Goal: Task Accomplishment & Management: Manage account settings

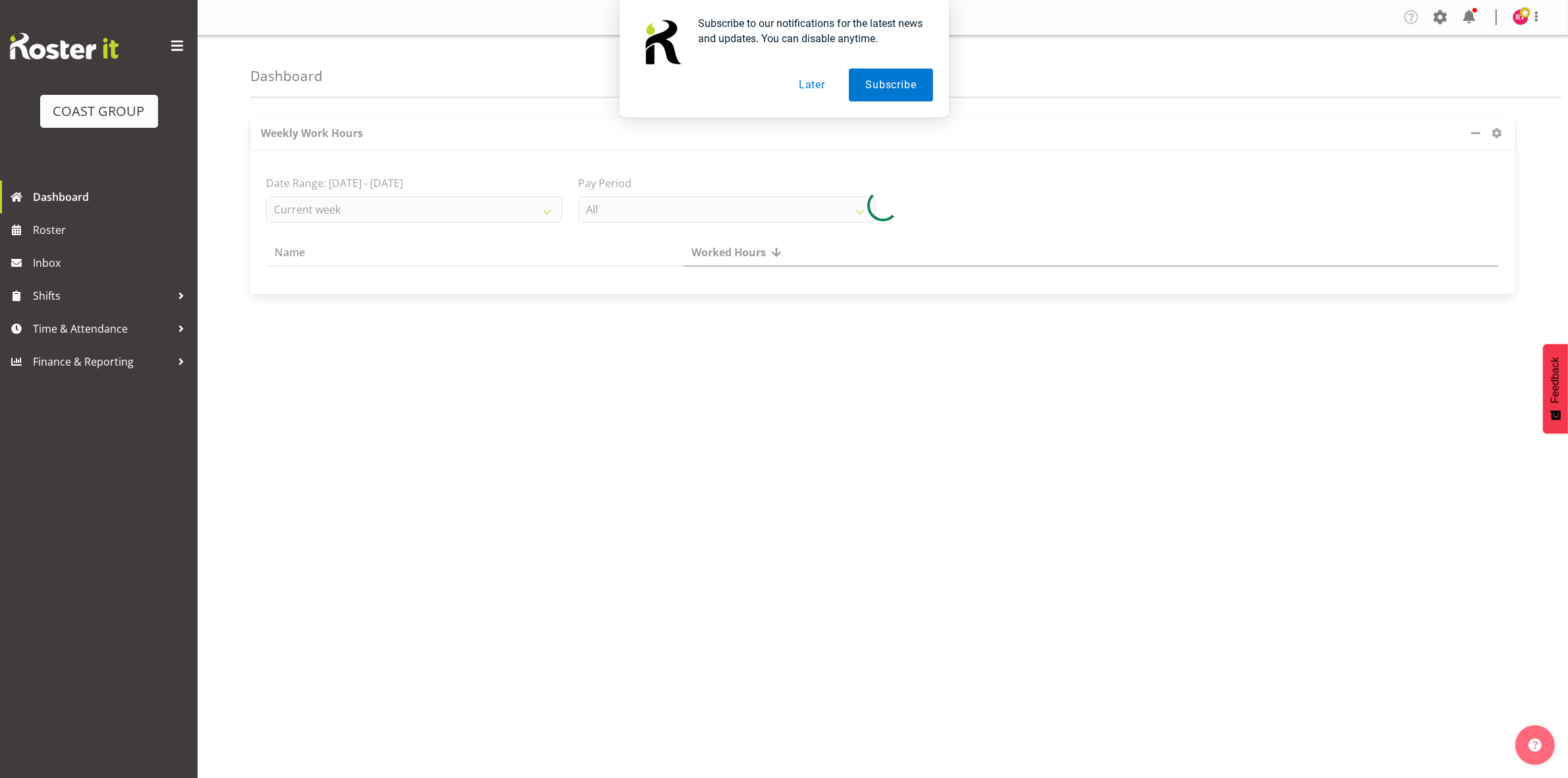
click at [810, 83] on button "Later" at bounding box center [812, 85] width 59 height 33
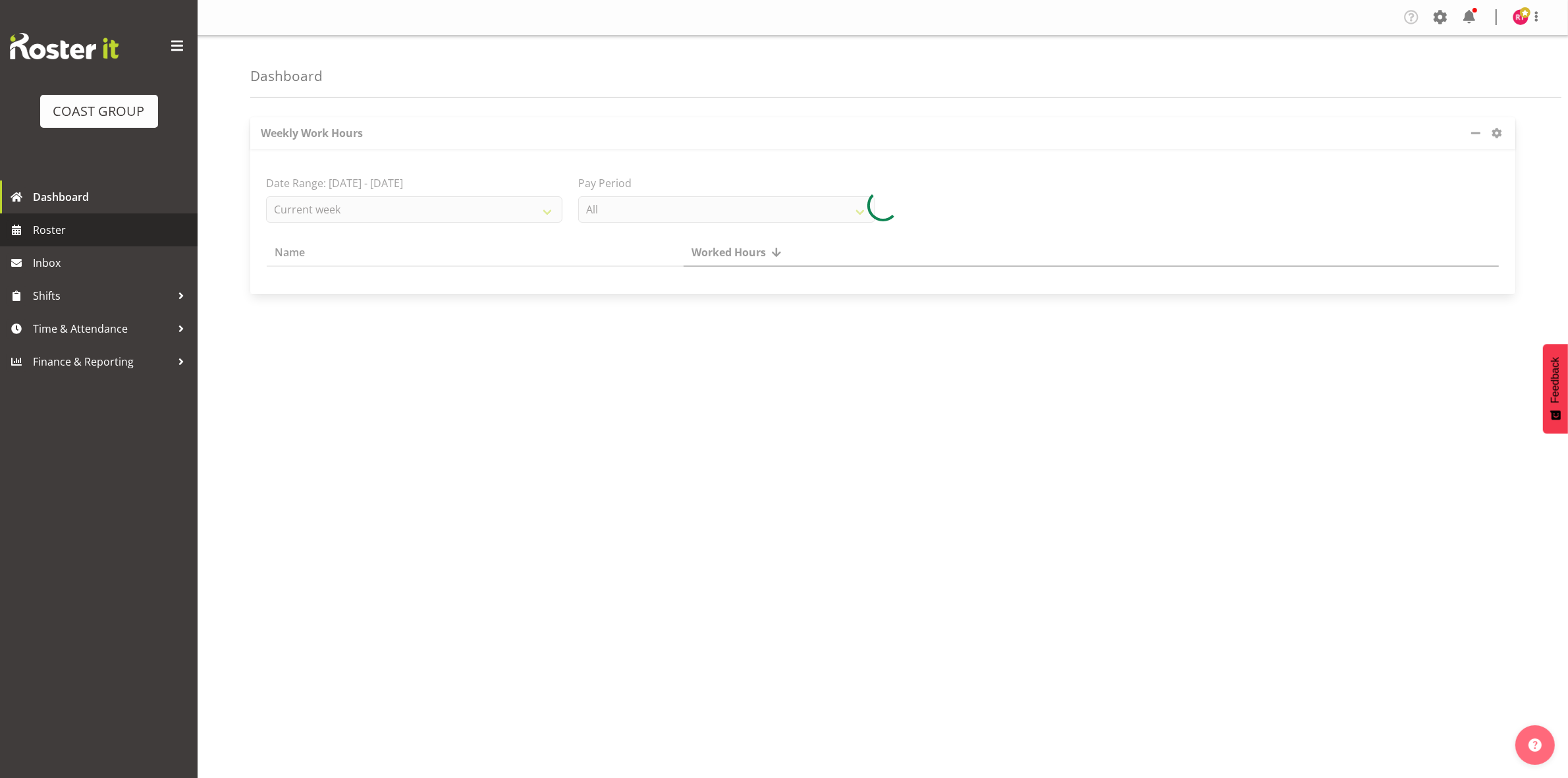
click at [86, 231] on span "Roster" at bounding box center [112, 230] width 158 height 20
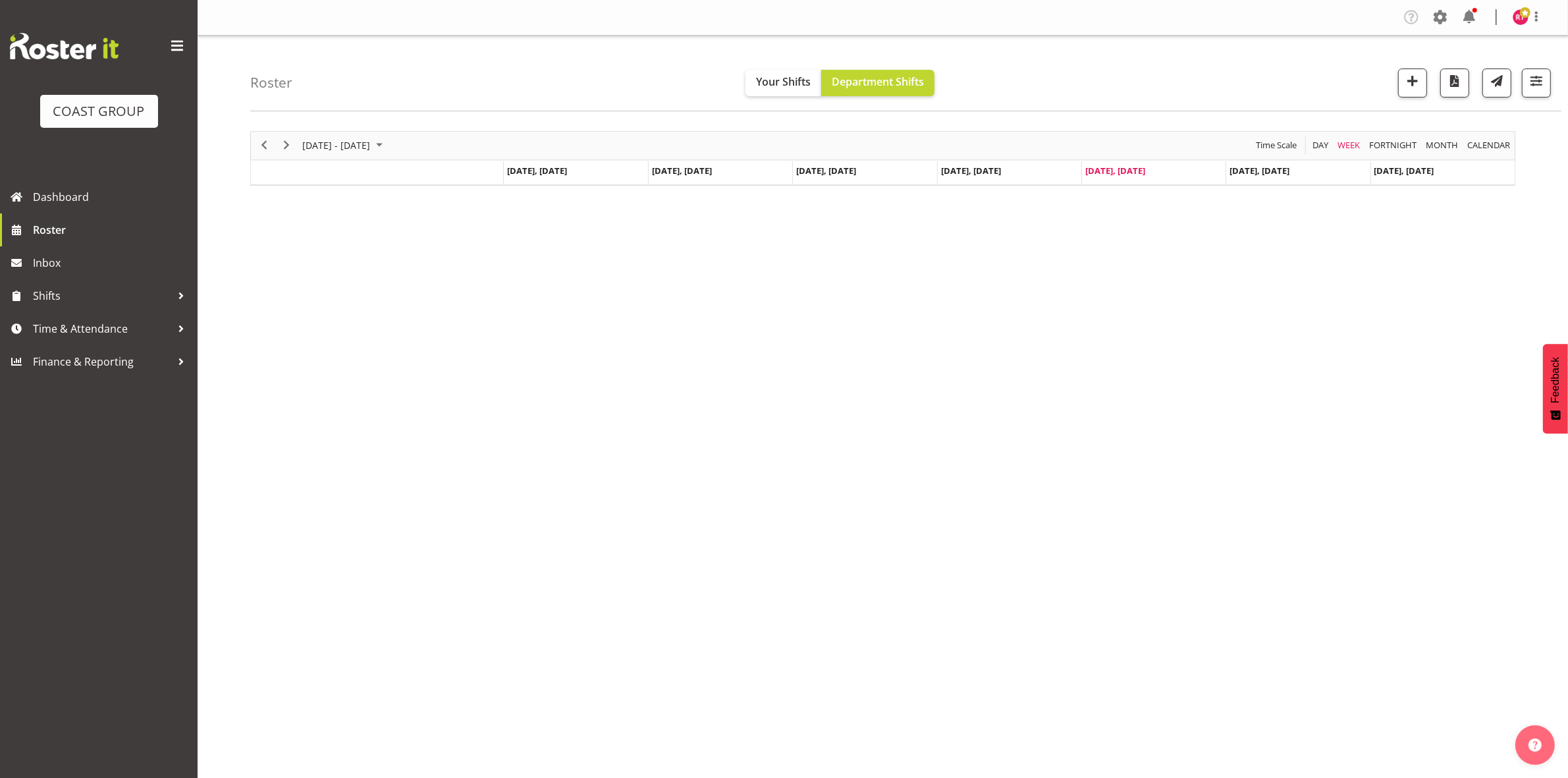
click at [1552, 89] on div "Roster Your Shifts Department Shifts All Locations Clear Select All Deselect Al…" at bounding box center [906, 73] width 1312 height 76
click at [1544, 89] on span "button" at bounding box center [1536, 81] width 17 height 17
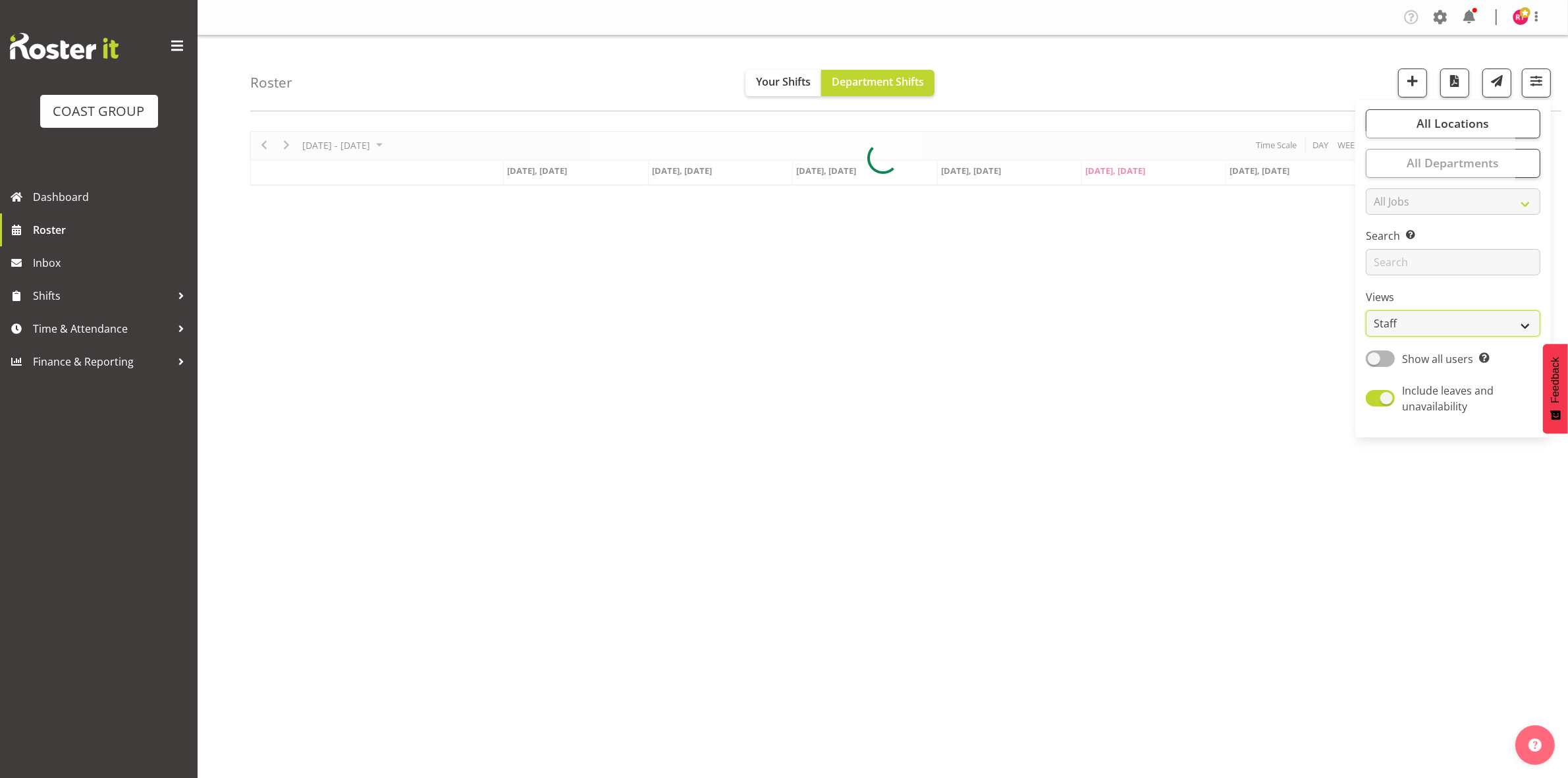
click at [1430, 313] on select "Staff Role Shift - Horizontal Shift - Vertical Staff - Location" at bounding box center [1453, 323] width 175 height 27
select select "shift"
click at [1367, 310] on select "Staff Role Shift - Horizontal Shift - Vertical Staff - Location" at bounding box center [1453, 323] width 175 height 27
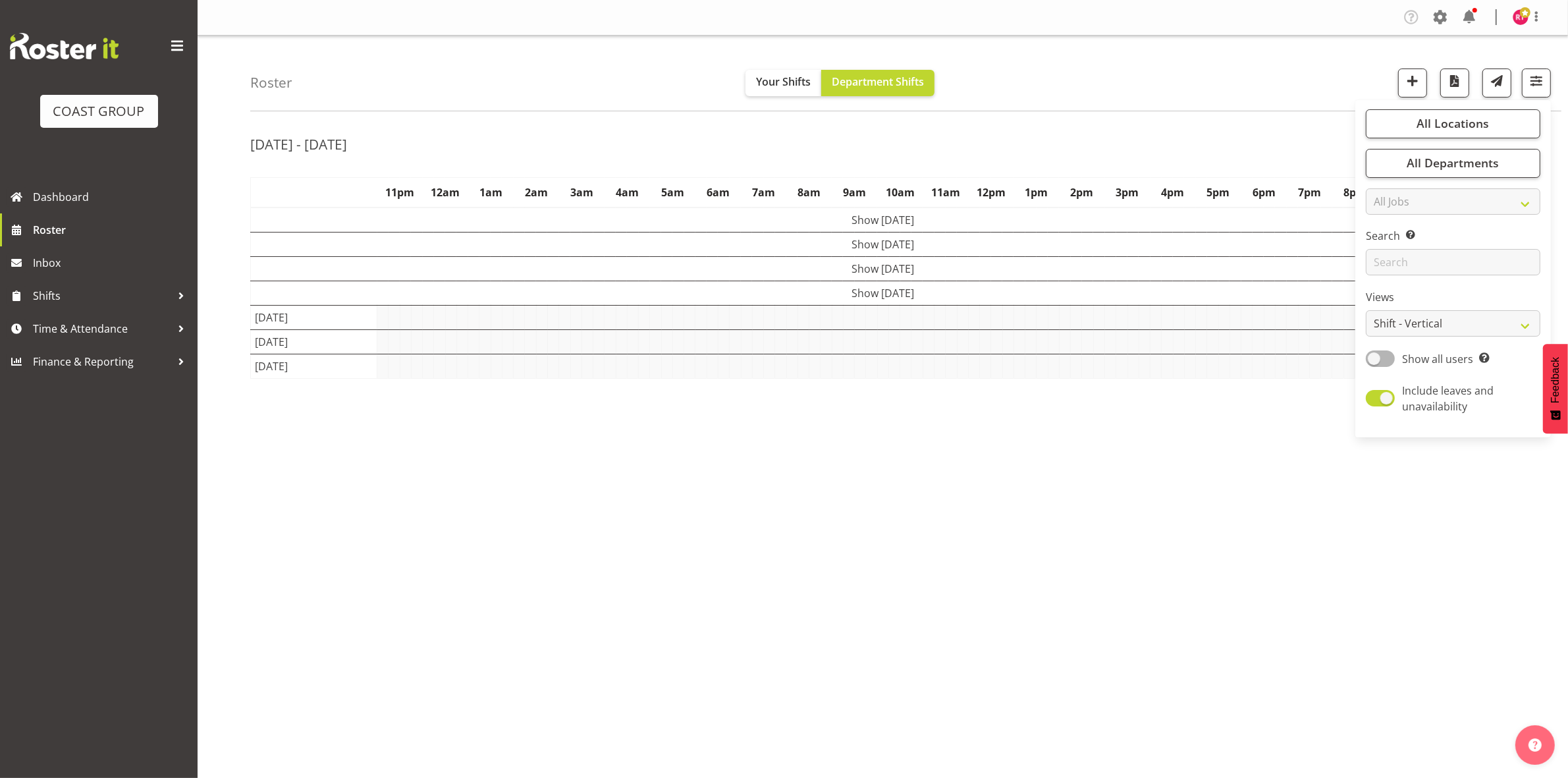
click at [1270, 133] on div "[DATE] - [DATE]" at bounding box center [883, 145] width 1266 height 30
click at [866, 270] on td "Show [DATE]" at bounding box center [884, 268] width 1265 height 25
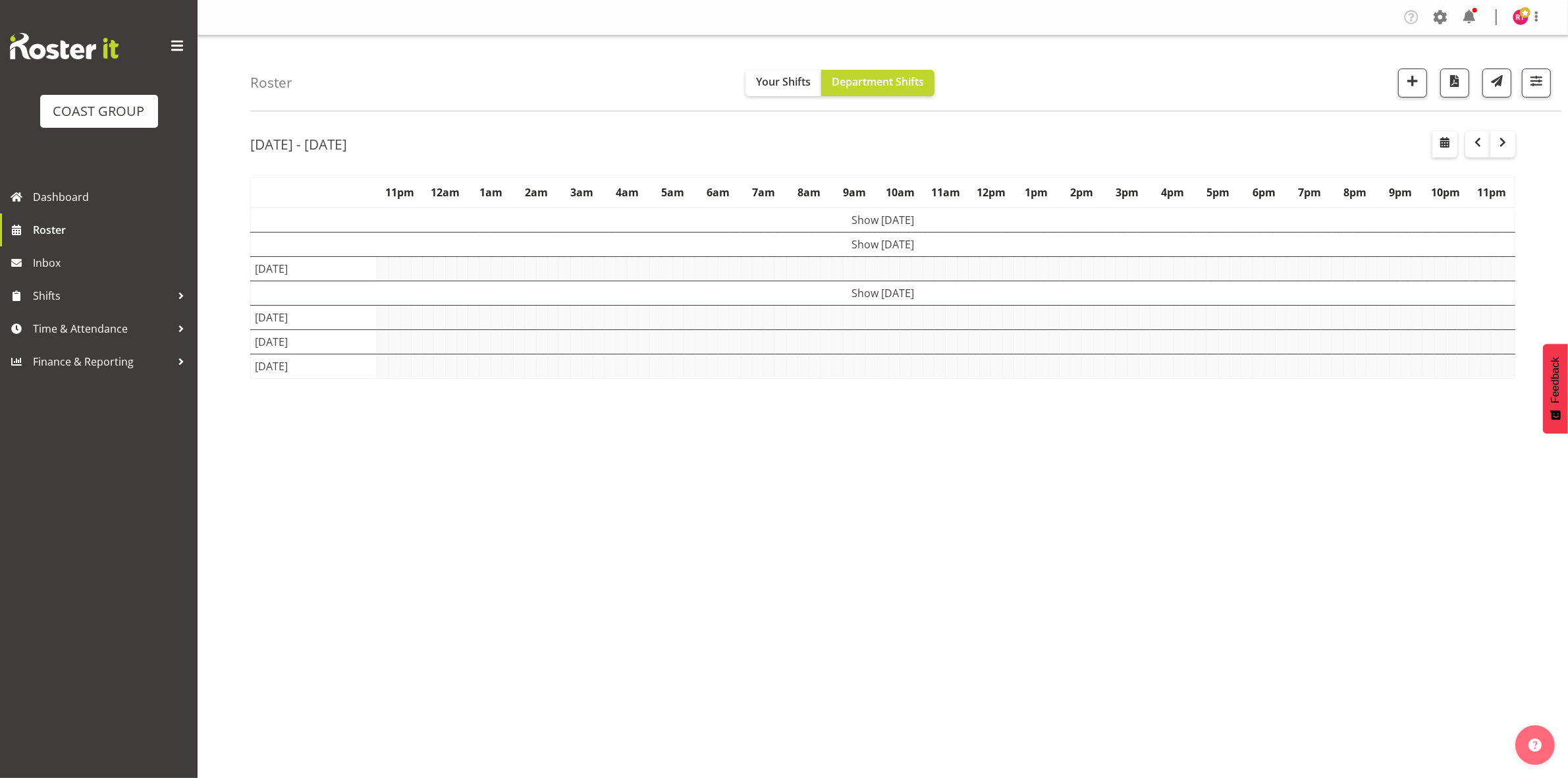
click at [864, 290] on td "Show [DATE]" at bounding box center [884, 293] width 1265 height 25
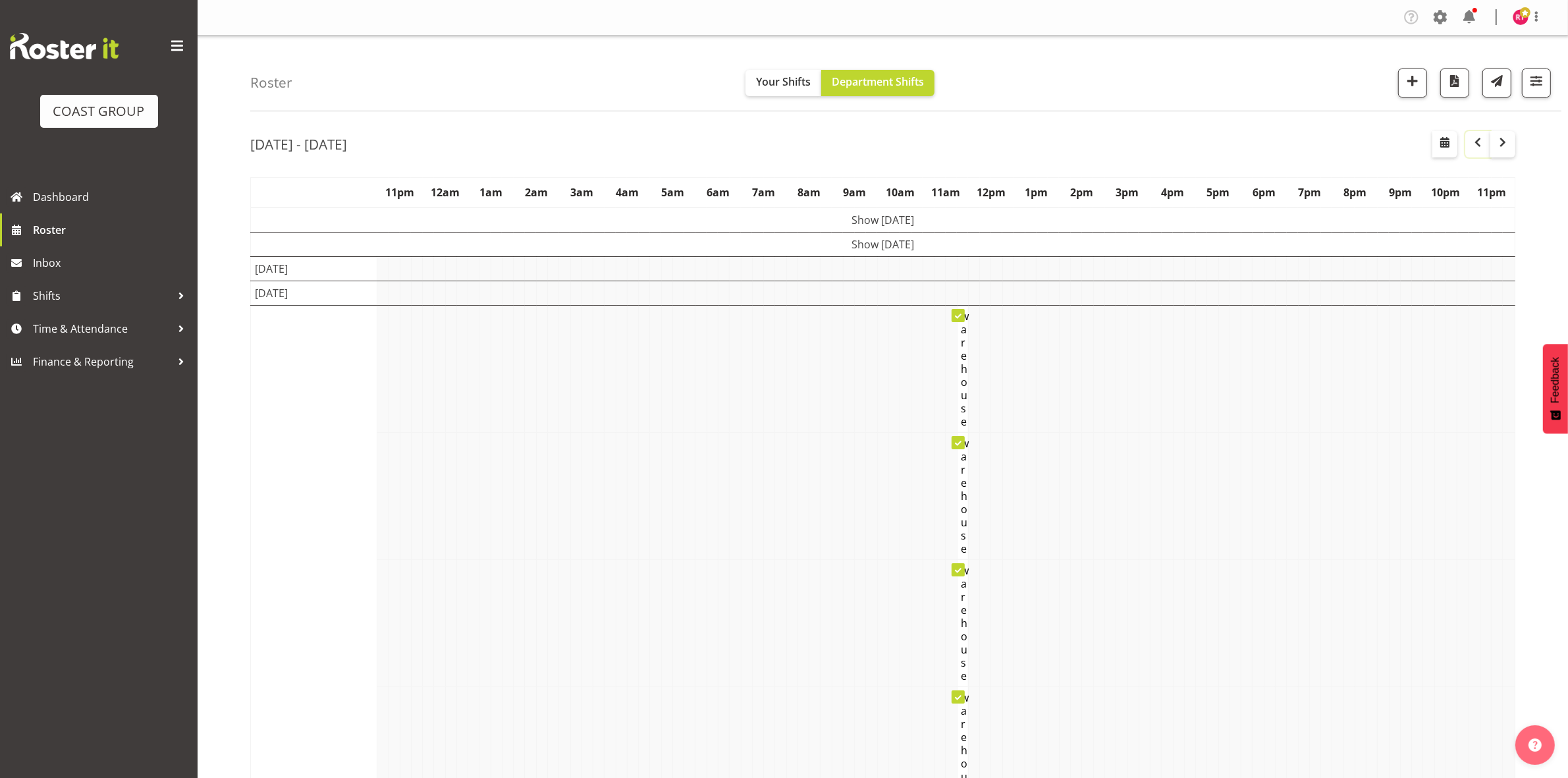
click at [1481, 141] on span "button" at bounding box center [1478, 142] width 16 height 16
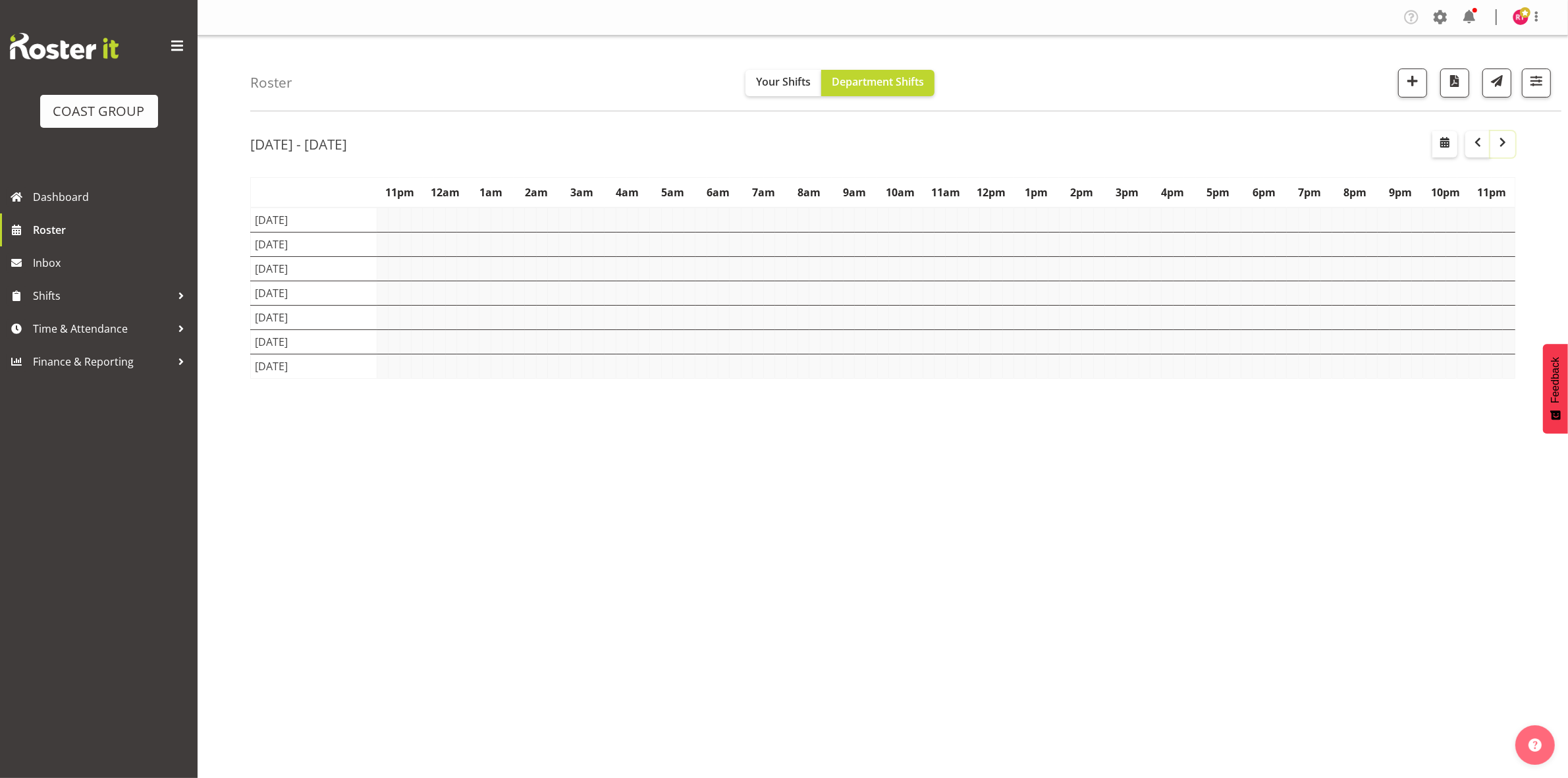
click at [1496, 143] on span "button" at bounding box center [1503, 142] width 16 height 16
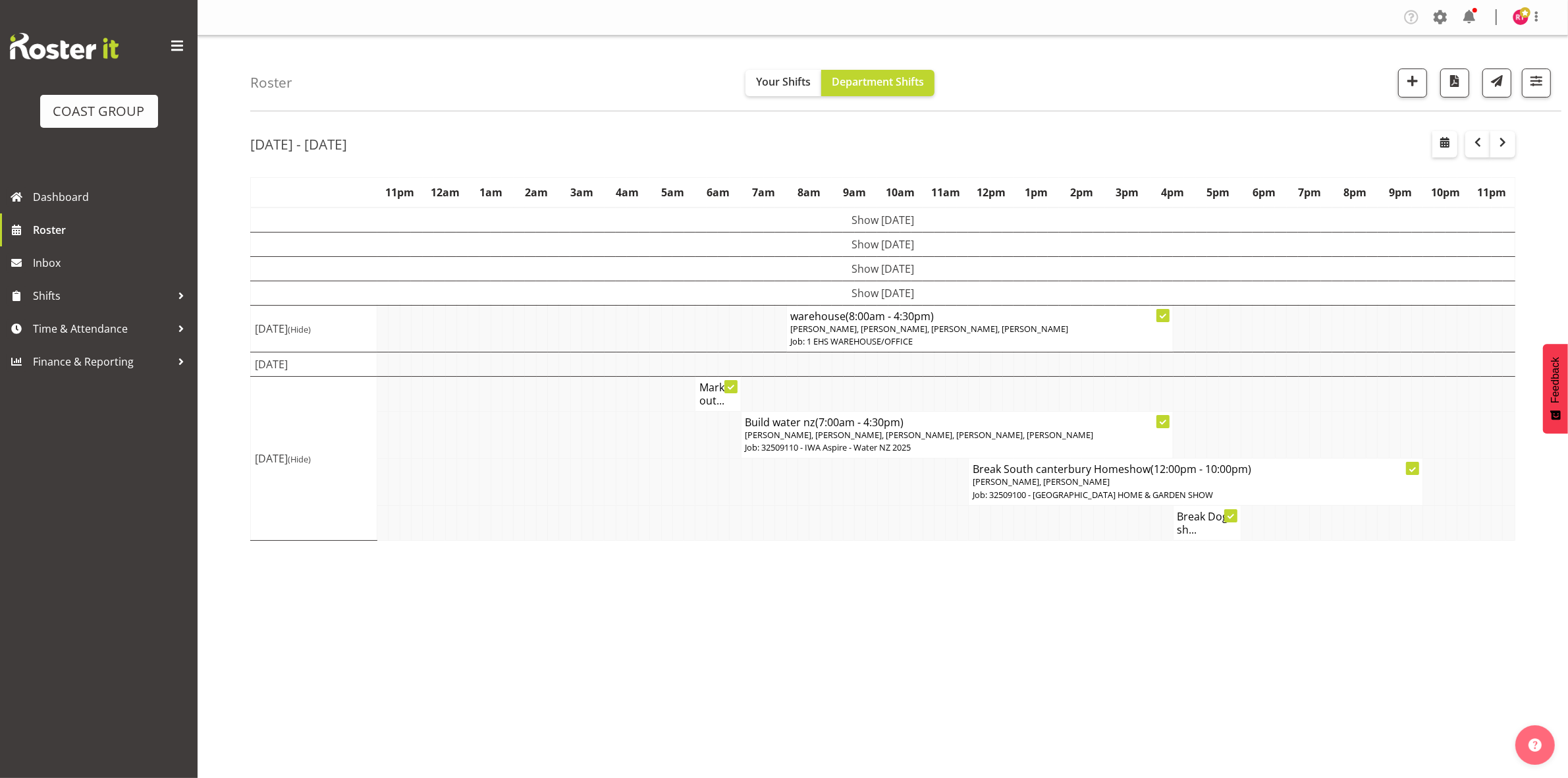
drag, startPoint x: 837, startPoint y: 298, endPoint x: 844, endPoint y: 288, distance: 12.2
click at [838, 298] on td "Show [DATE]" at bounding box center [884, 293] width 1265 height 25
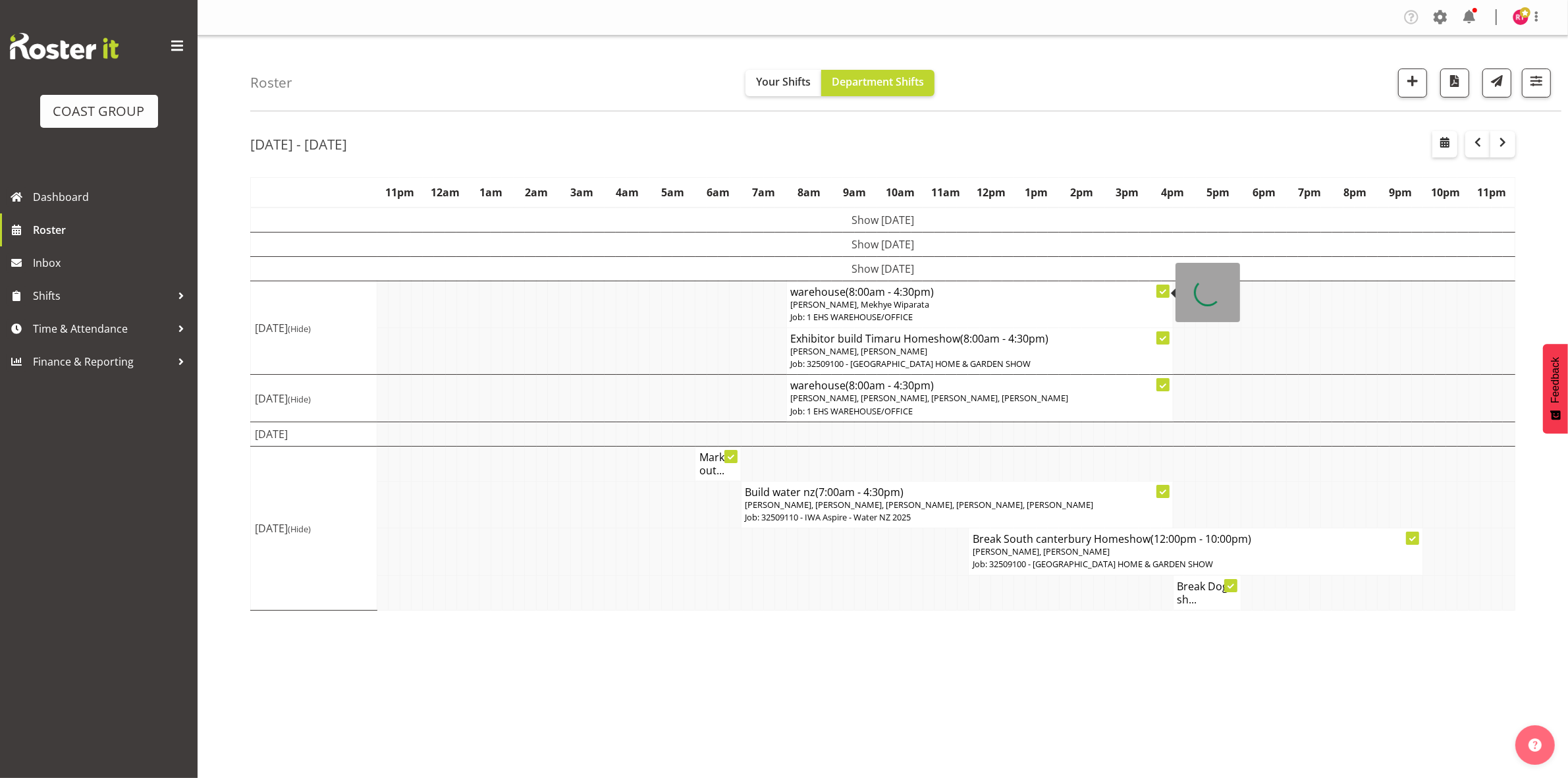
click at [855, 270] on td "Show [DATE]" at bounding box center [884, 268] width 1265 height 25
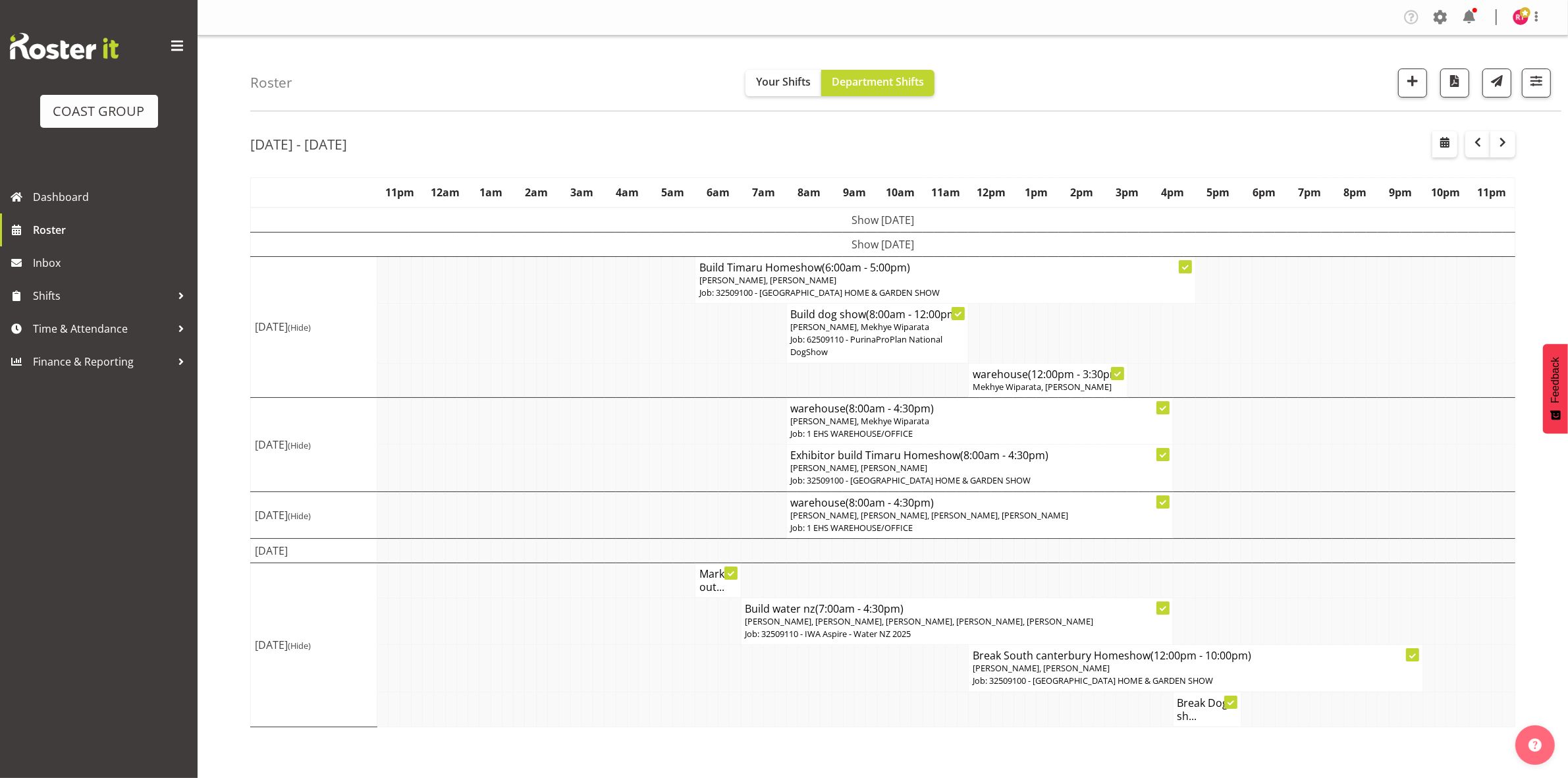
click at [865, 345] on p "Job: 62509110 - PurinaProPlan National DogShow" at bounding box center [878, 345] width 173 height 25
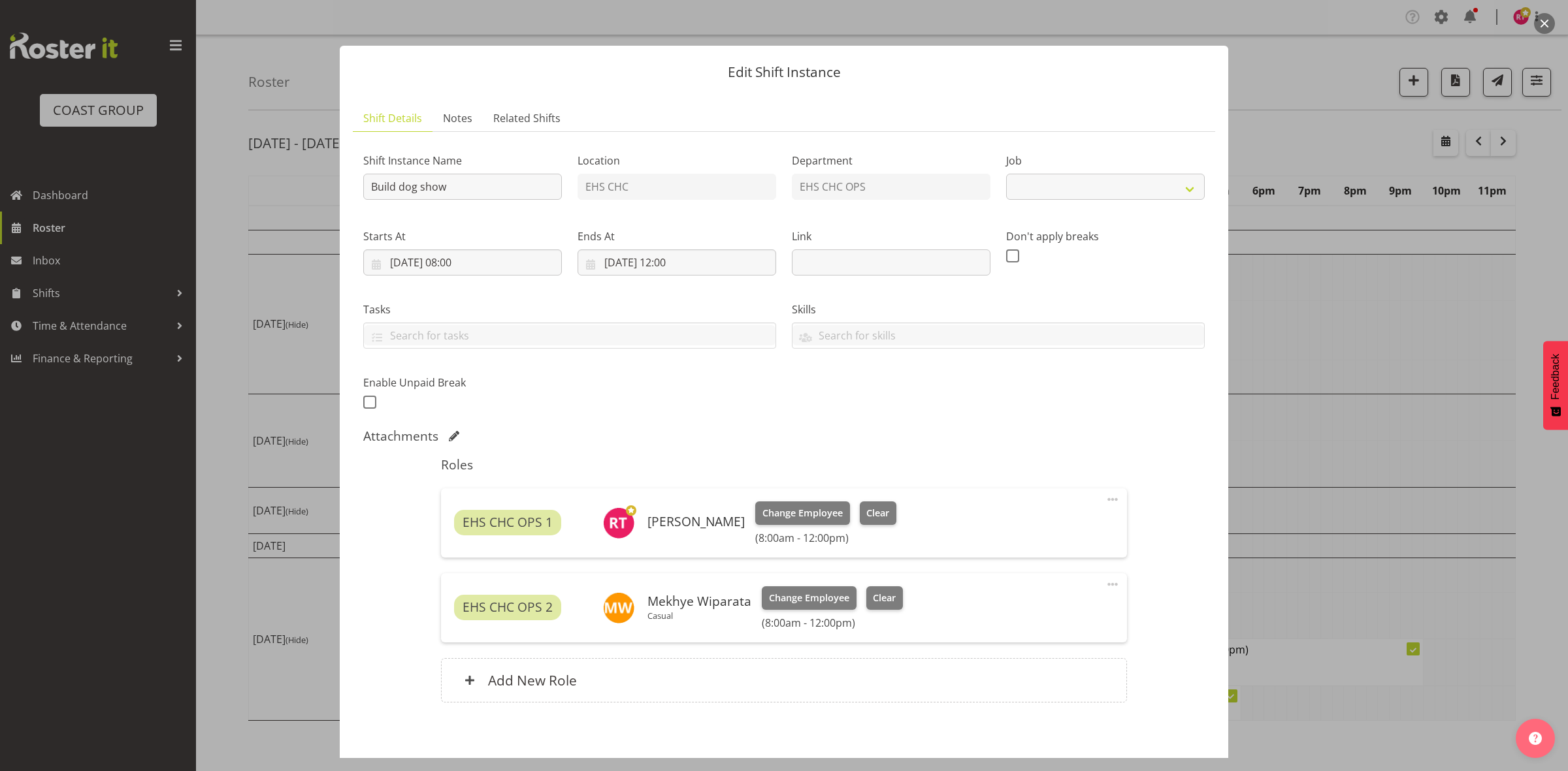
select select "10304"
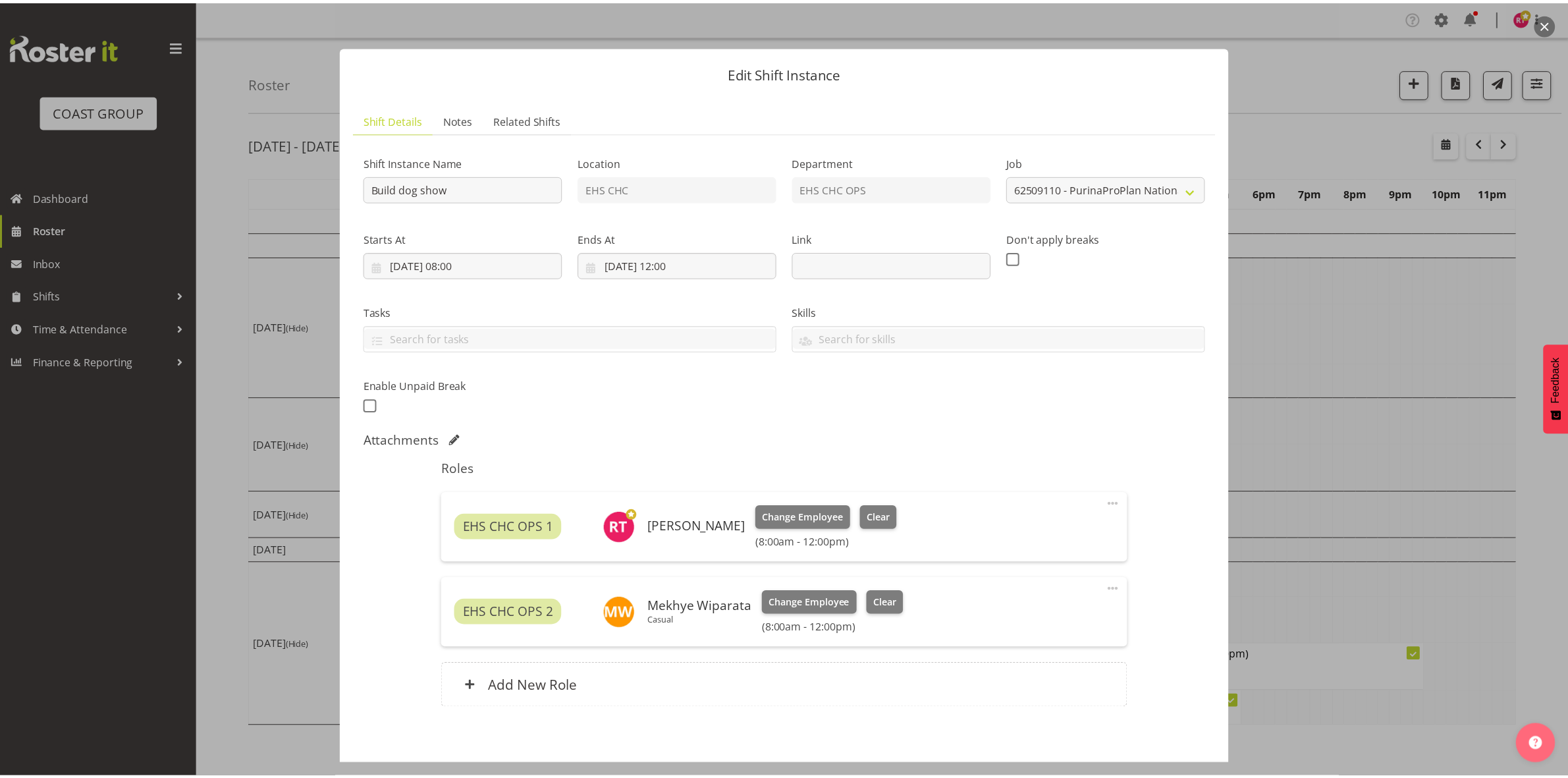
scroll to position [61, 0]
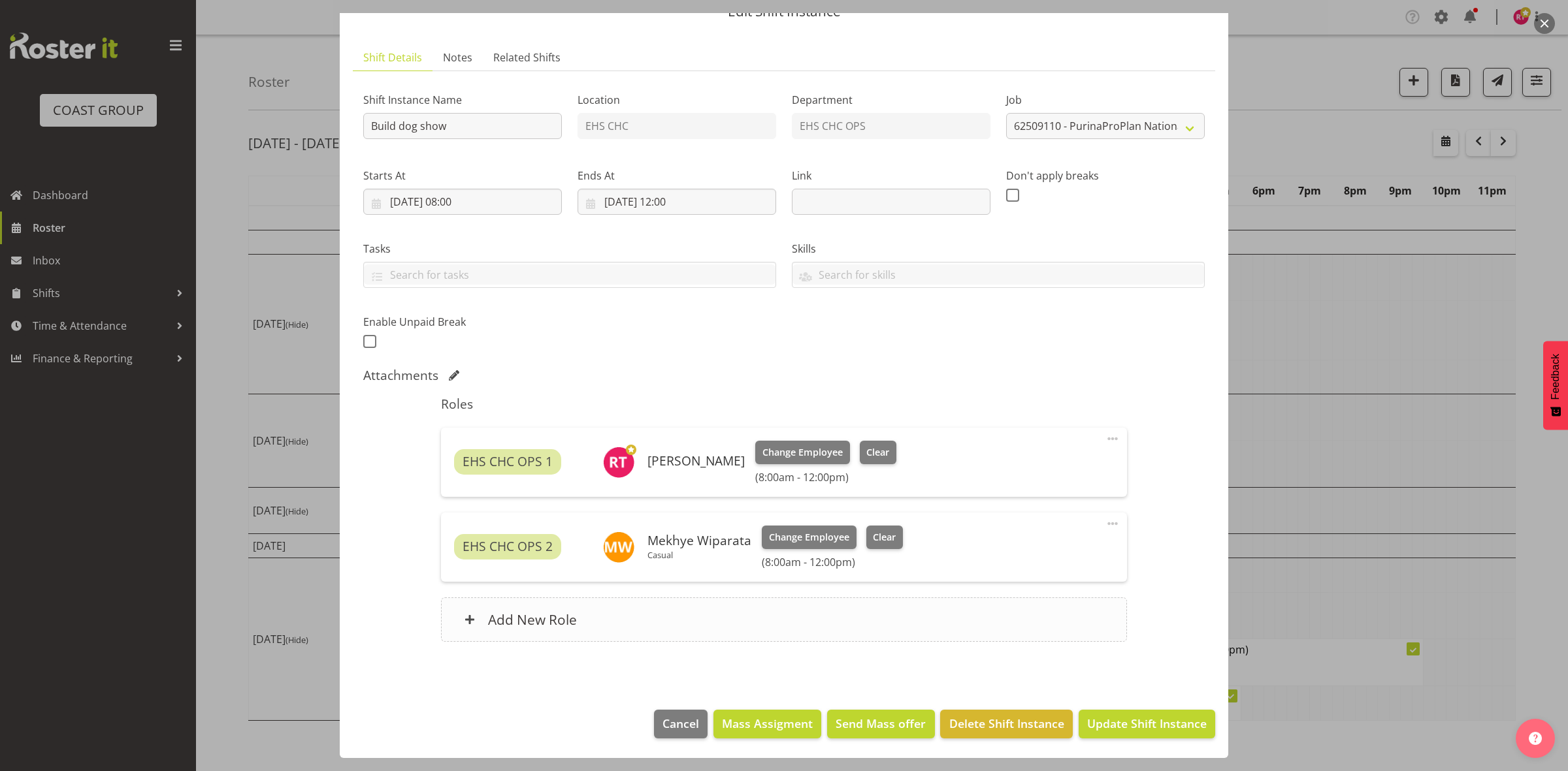
click at [502, 614] on h6 "Add New Role" at bounding box center [532, 619] width 89 height 17
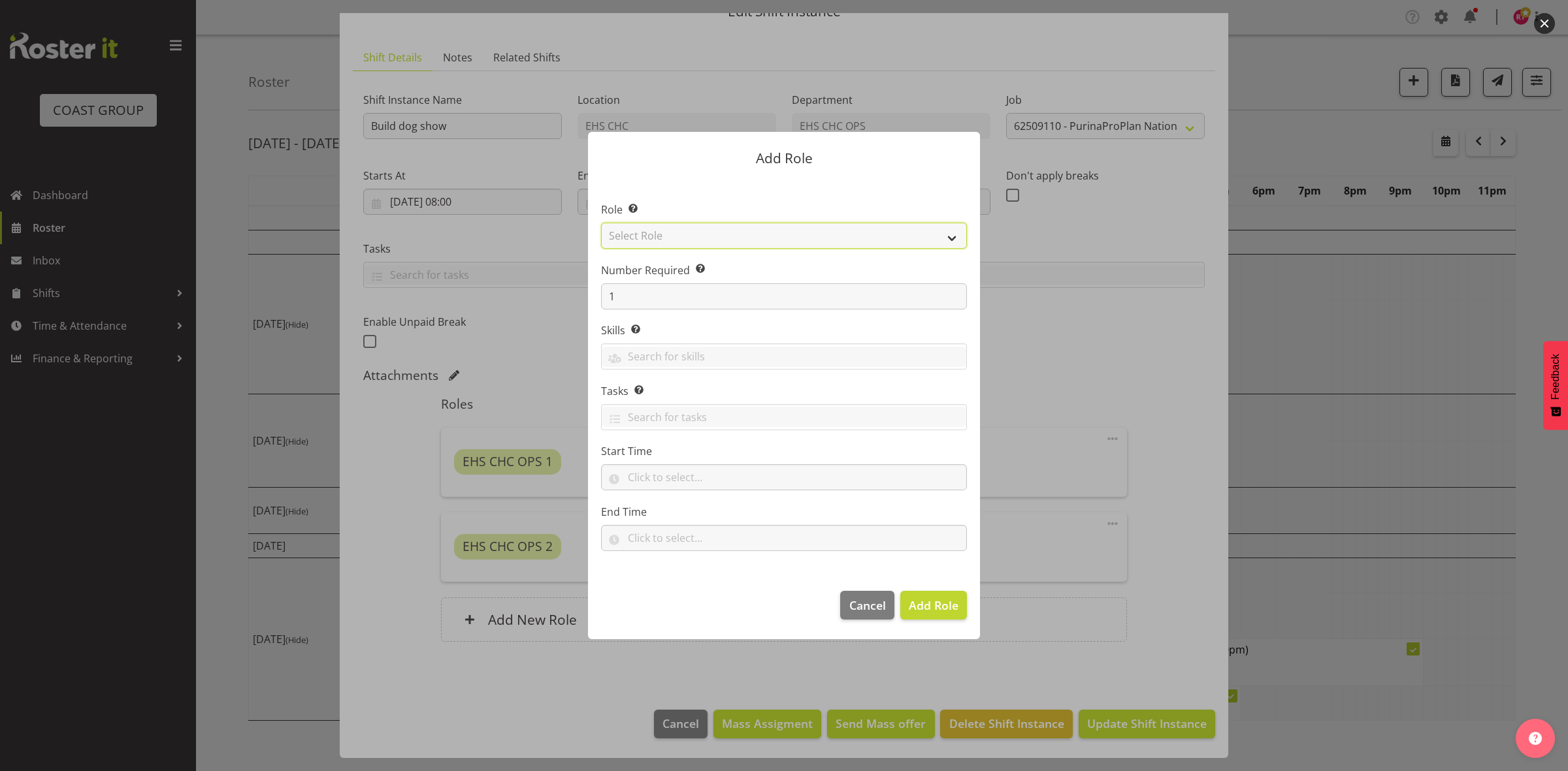
click at [678, 234] on select "Select Role ACCOUNT MANAGER ACCOUNT MANAGER DW ACCOUNTS [PERSON_NAME] VEHICLES …" at bounding box center [784, 236] width 366 height 26
select select "192"
click at [601, 223] on select "Select Role ACCOUNT MANAGER ACCOUNT MANAGER DW ACCOUNTS [PERSON_NAME] VEHICLES …" at bounding box center [784, 236] width 366 height 26
click at [653, 465] on input "text" at bounding box center [784, 477] width 366 height 26
click at [684, 513] on select "00 00 01 02 03 04 05 06 07 08 09 10 11 12 13 14 15 16 17 18 19 20 21 22 23" at bounding box center [691, 511] width 29 height 26
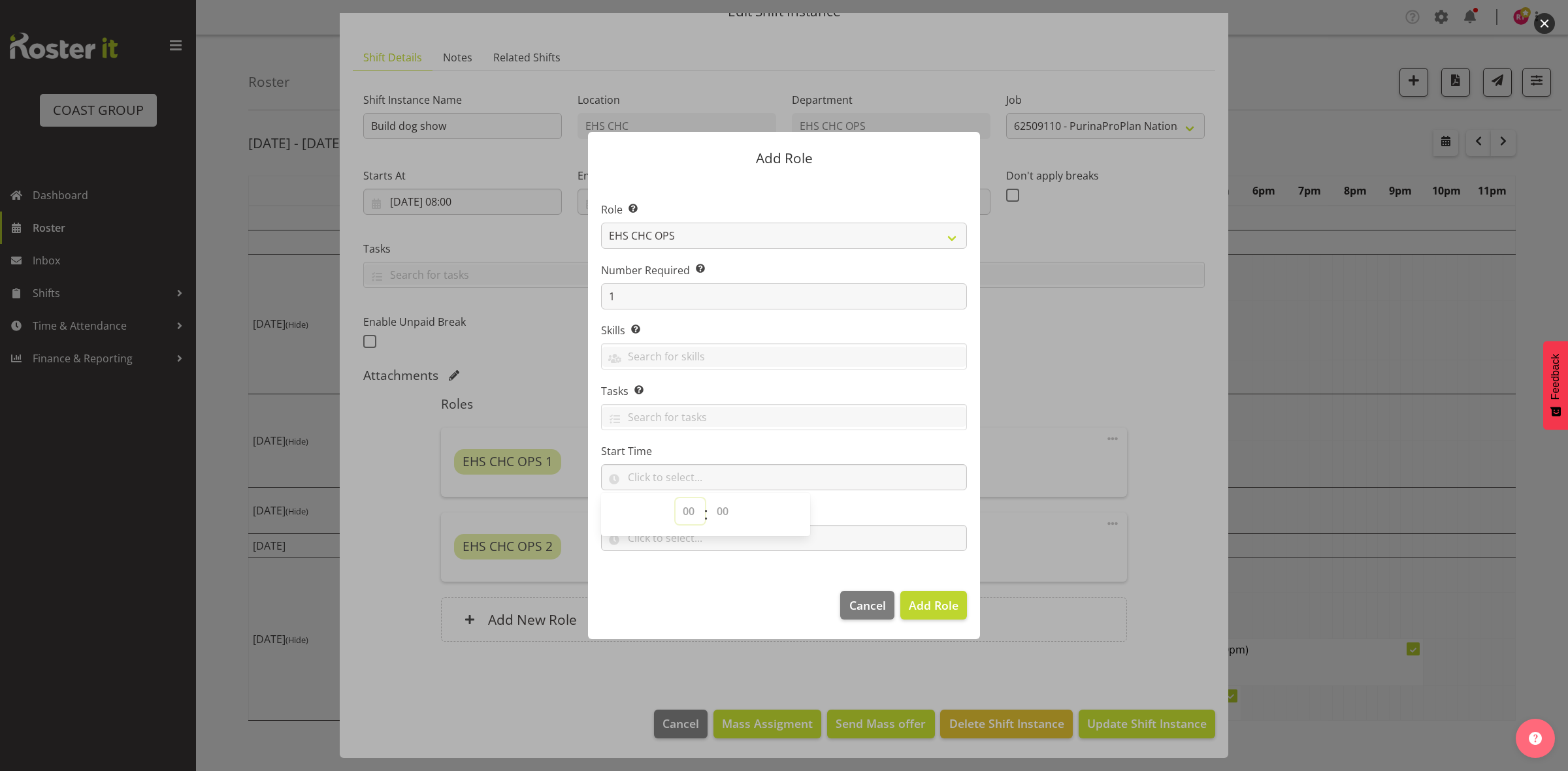
select select "8"
click at [676, 498] on select "00 00 01 02 03 04 05 06 07 08 09 10 11 12 13 14 15 16 17 18 19 20 21 22 23" at bounding box center [691, 511] width 29 height 26
click at [719, 515] on select "00 00 01 02 03 04 05 06 07 08 09 10 11 12 13 14 15 16 17 18 19 20 21 22 23 24 2…" at bounding box center [724, 511] width 29 height 26
select select "0"
click at [709, 498] on select "00 00 01 02 03 04 05 06 07 08 09 10 11 12 13 14 15 16 17 18 19 20 21 22 23 24 2…" at bounding box center [724, 511] width 29 height 26
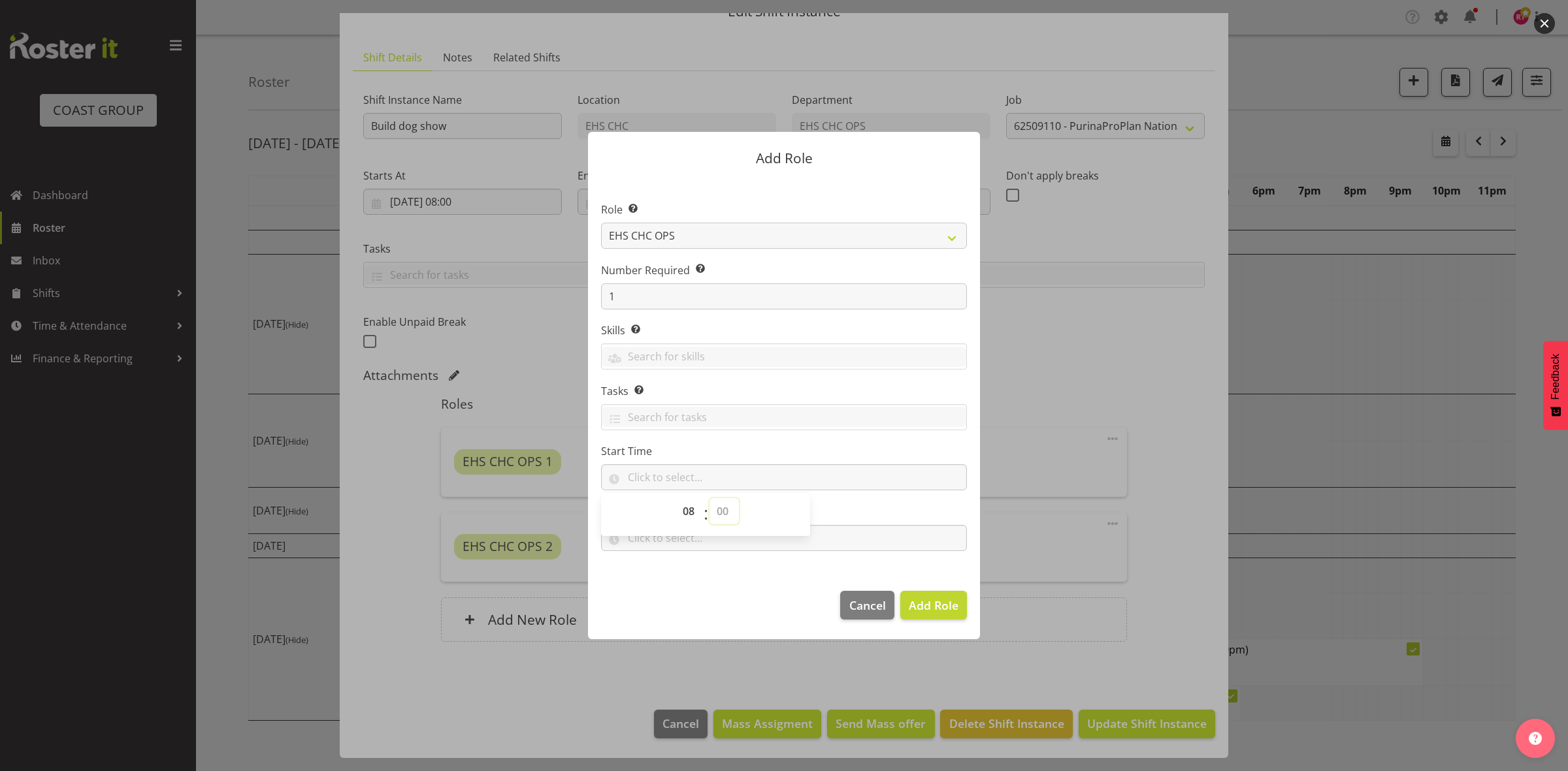
type input "08:00"
click at [755, 585] on footer "Cancel Add Role" at bounding box center [784, 608] width 392 height 61
click at [661, 536] on input "text" at bounding box center [784, 537] width 366 height 26
click at [690, 563] on select "00 00 01 02 03 04 05 06 07 08 09 10 11 12 13 14 15 16 17 18 19 20 21 22 23" at bounding box center [691, 571] width 29 height 26
select select "13"
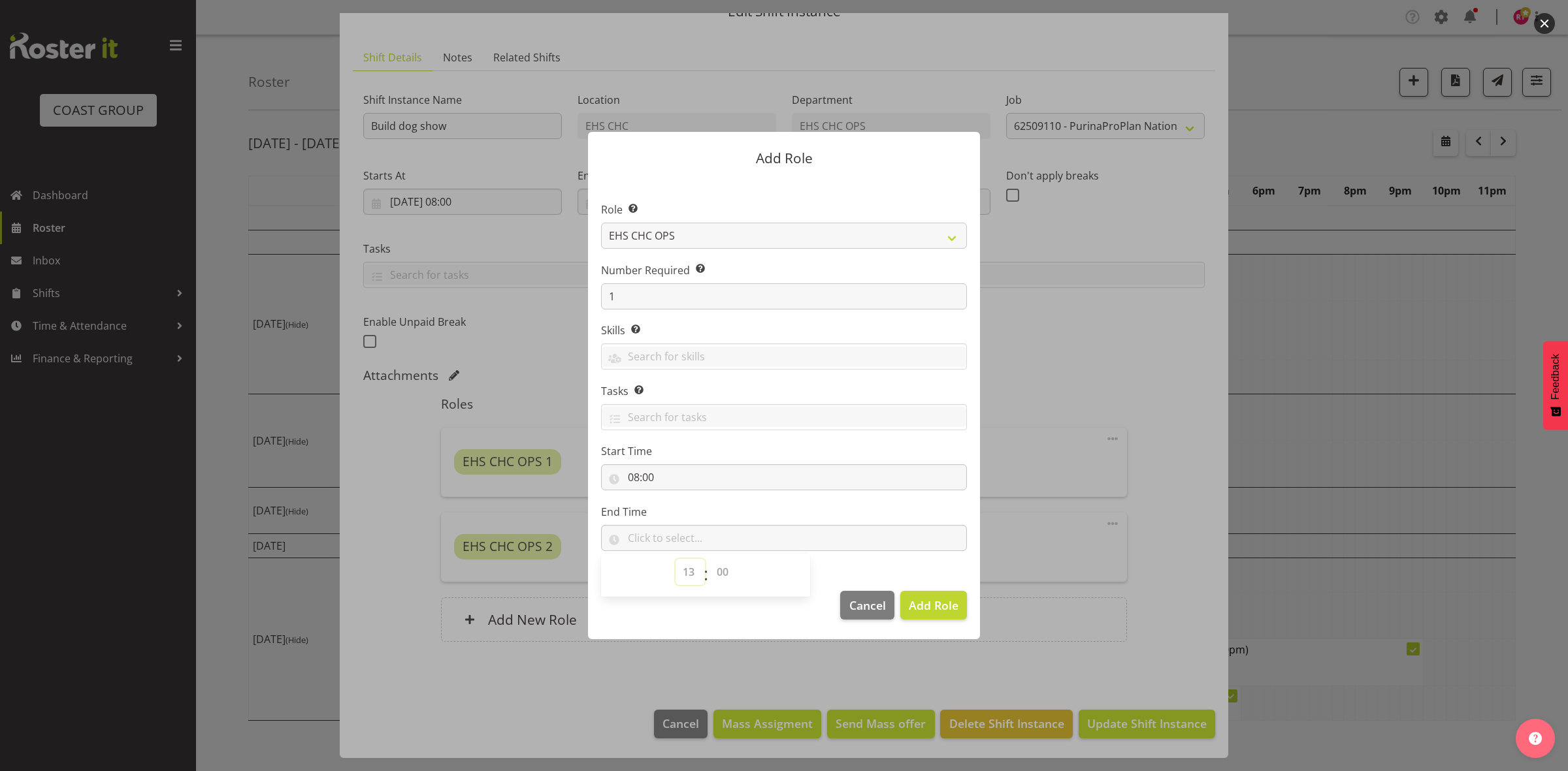
click at [676, 559] on select "00 00 01 02 03 04 05 06 07 08 09 10 11 12 13 14 15 16 17 18 19 20 21 22 23" at bounding box center [691, 571] width 29 height 26
click at [726, 571] on select "00 00 01 02 03 04 05 06 07 08 09 10 11 12 13 14 15 16 17 18 19 20 21 22 23 24 2…" at bounding box center [724, 571] width 29 height 26
select select "0"
click at [709, 559] on select "00 00 01 02 03 04 05 06 07 08 09 10 11 12 13 14 15 16 17 18 19 20 21 22 23 24 2…" at bounding box center [724, 571] width 29 height 26
type input "13:00"
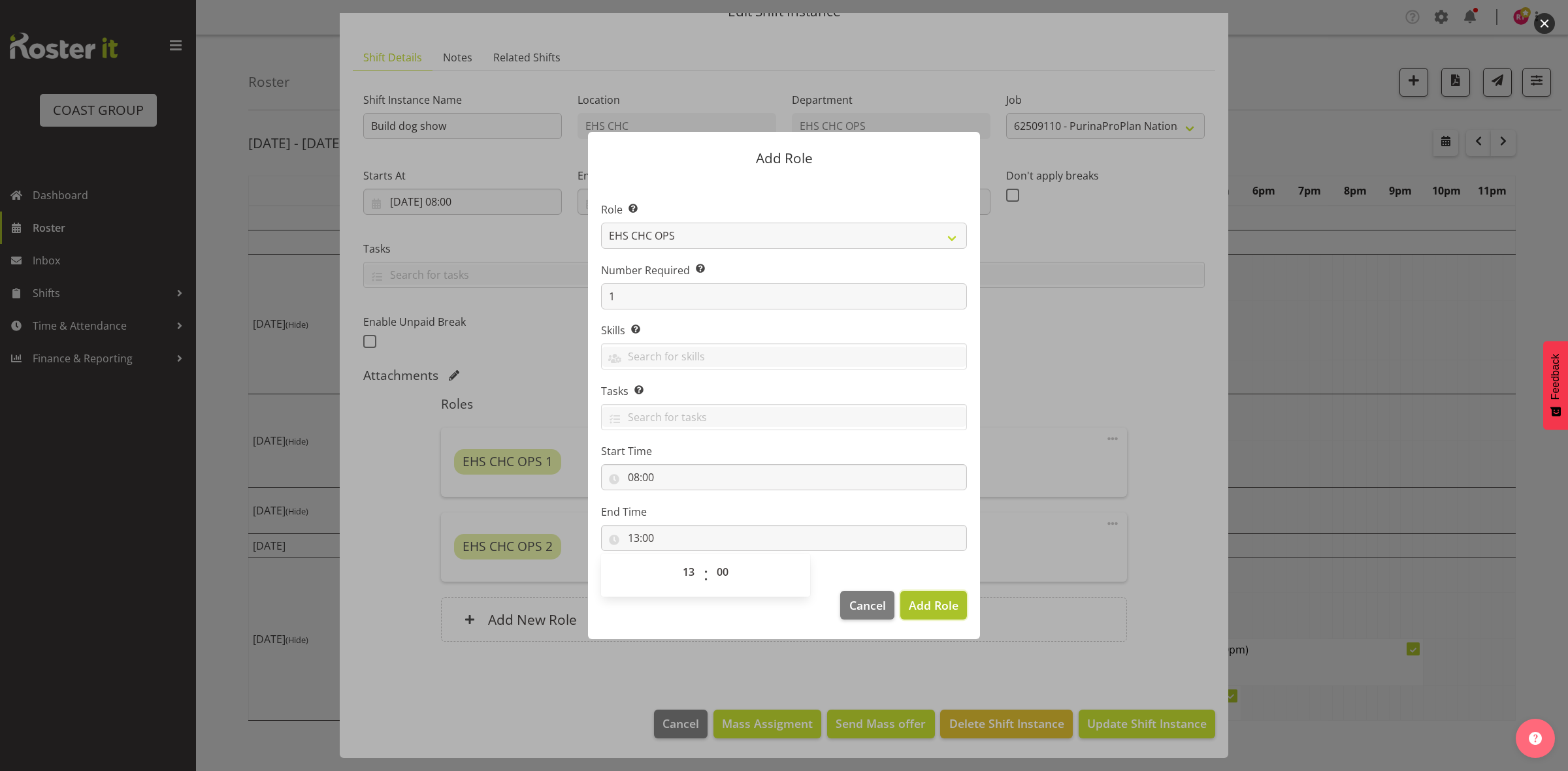
click at [926, 607] on span "Add Role" at bounding box center [933, 606] width 50 height 16
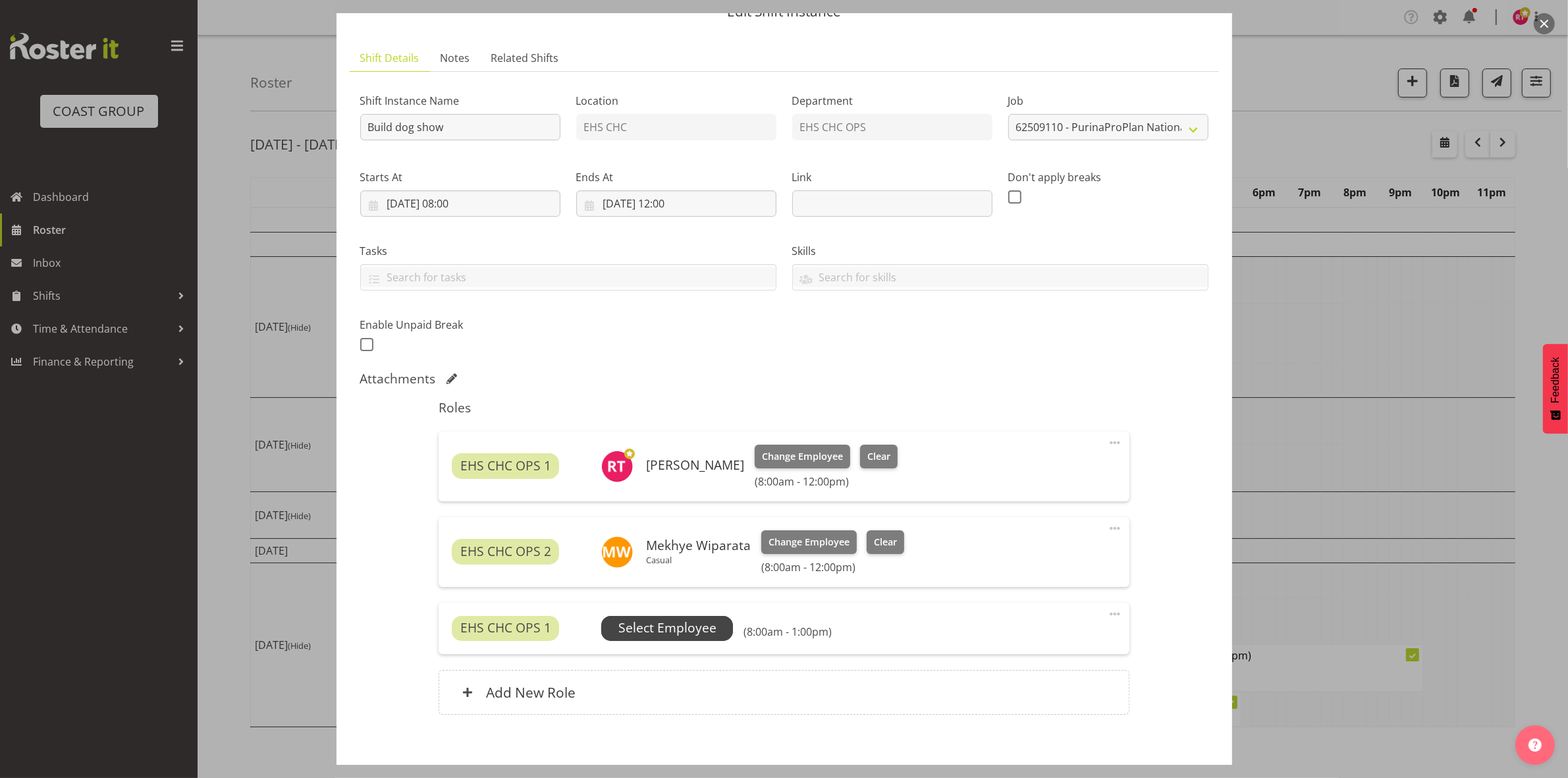
click at [703, 638] on span "Select Employee" at bounding box center [668, 628] width 98 height 19
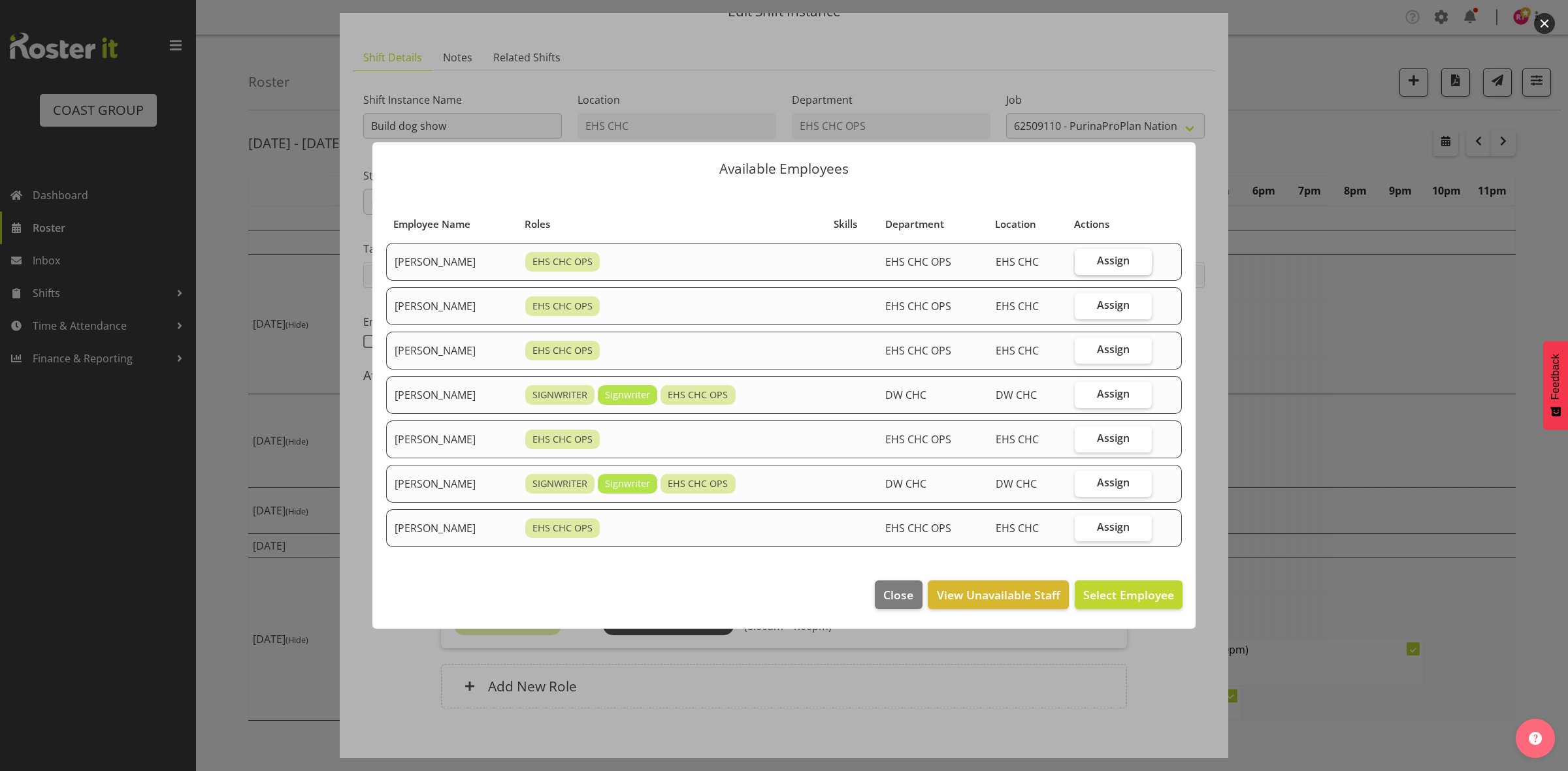
click at [1112, 255] on span "Assign" at bounding box center [1113, 260] width 33 height 13
click at [1083, 257] on input "Assign" at bounding box center [1078, 261] width 9 height 9
checkbox input "true"
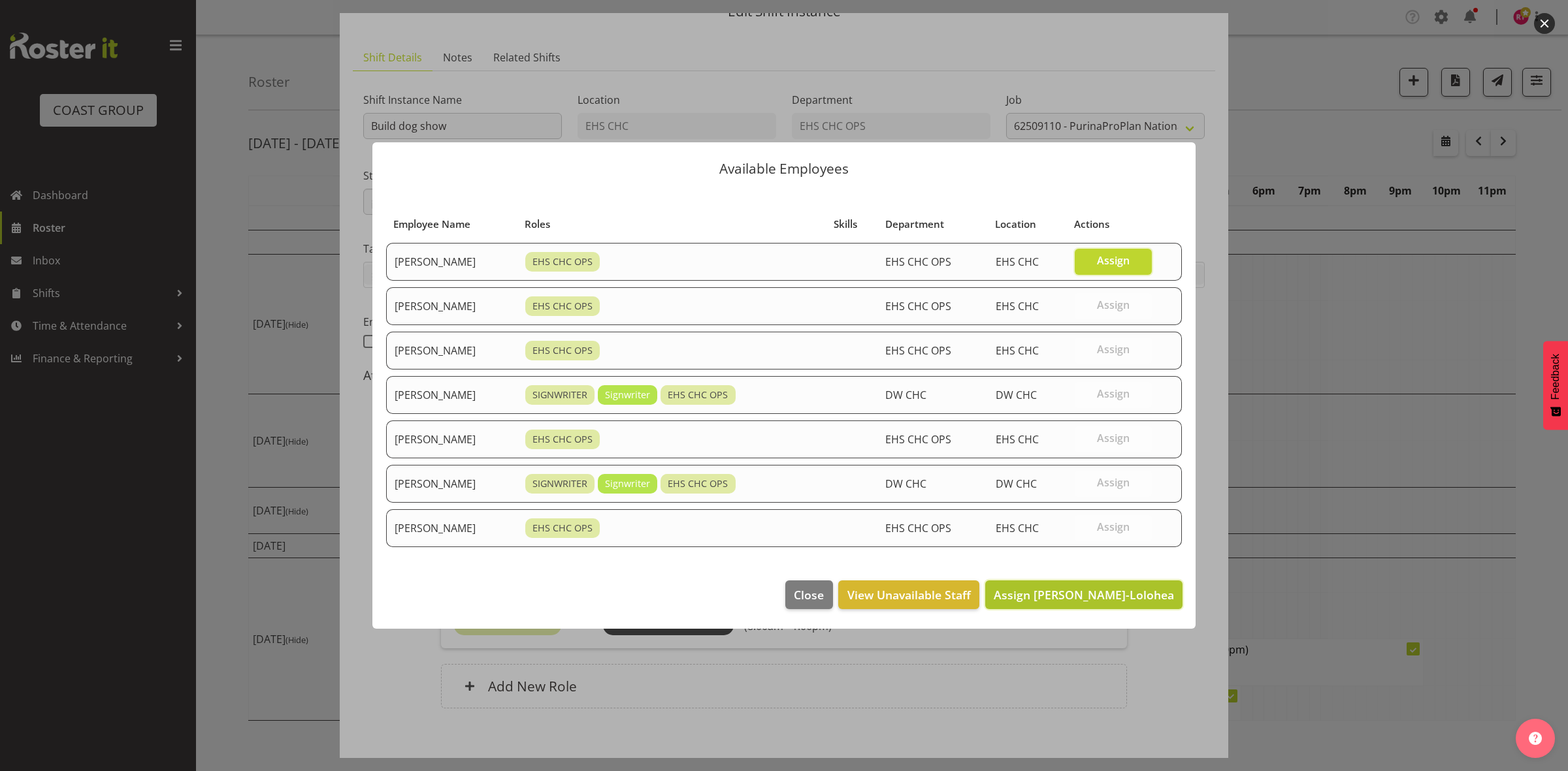
click at [1072, 586] on span "Assign [PERSON_NAME]-Lolohea" at bounding box center [1083, 594] width 180 height 17
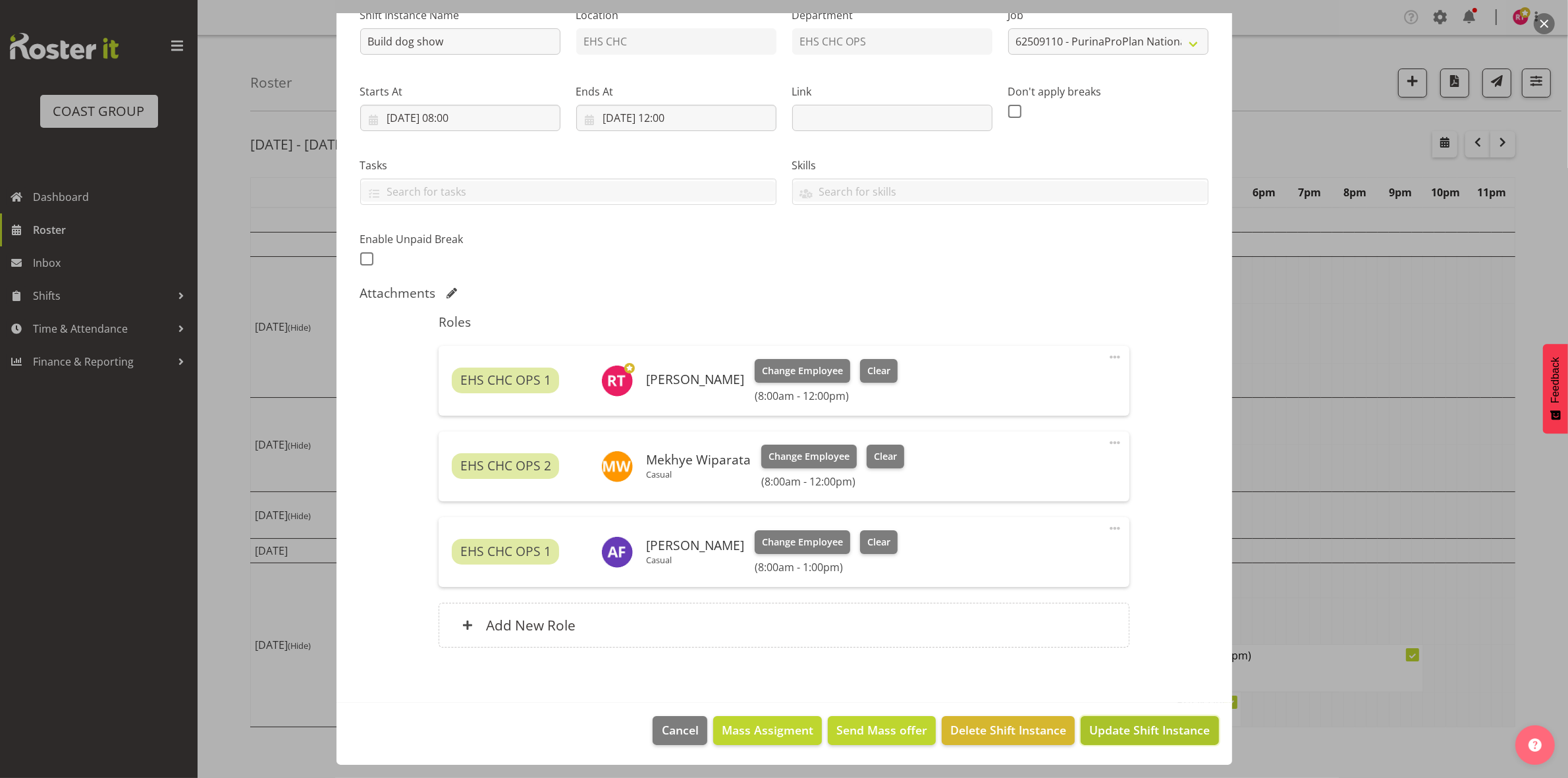
click at [1134, 732] on span "Update Shift Instance" at bounding box center [1150, 730] width 121 height 17
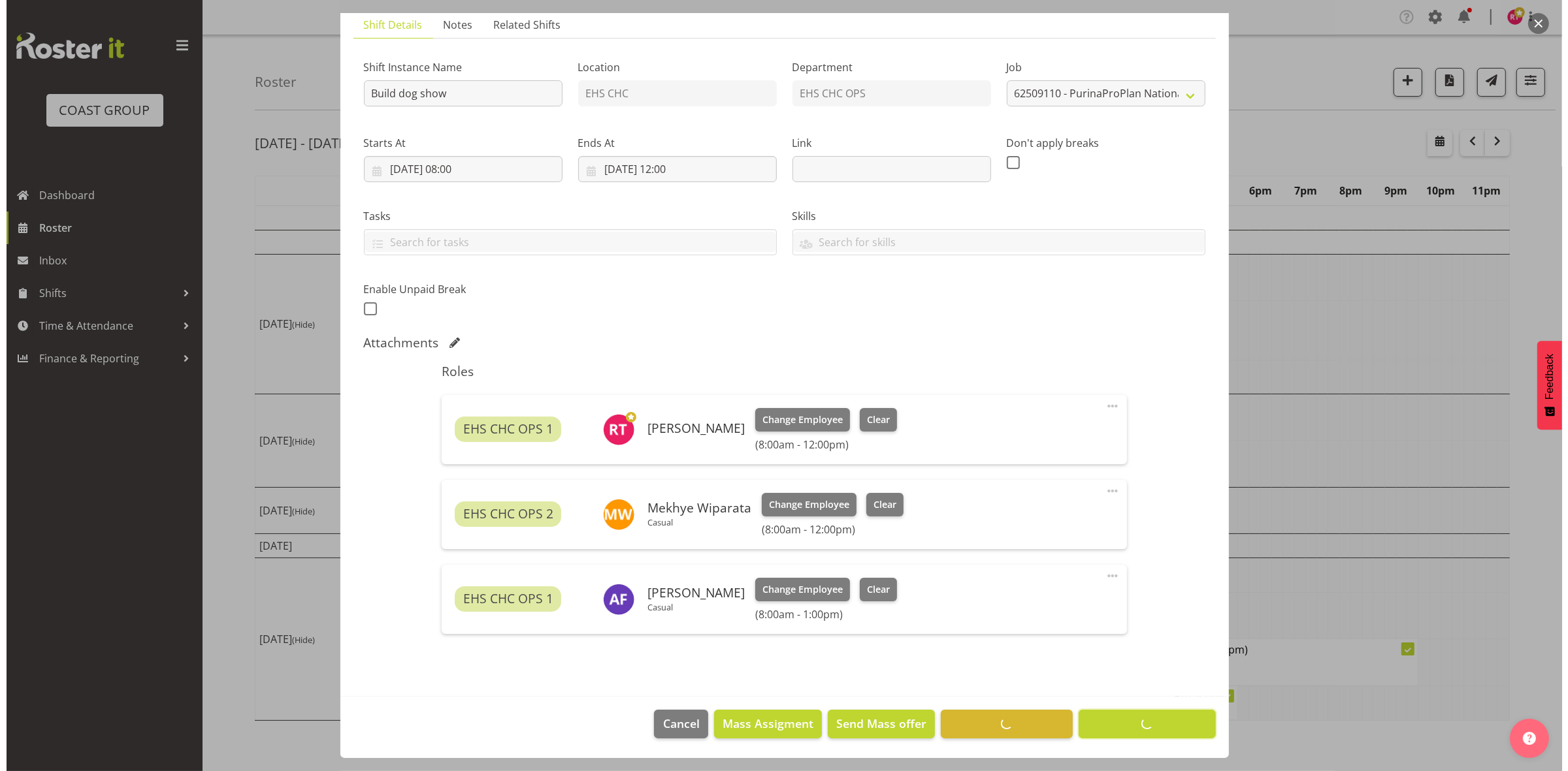
scroll to position [93, 0]
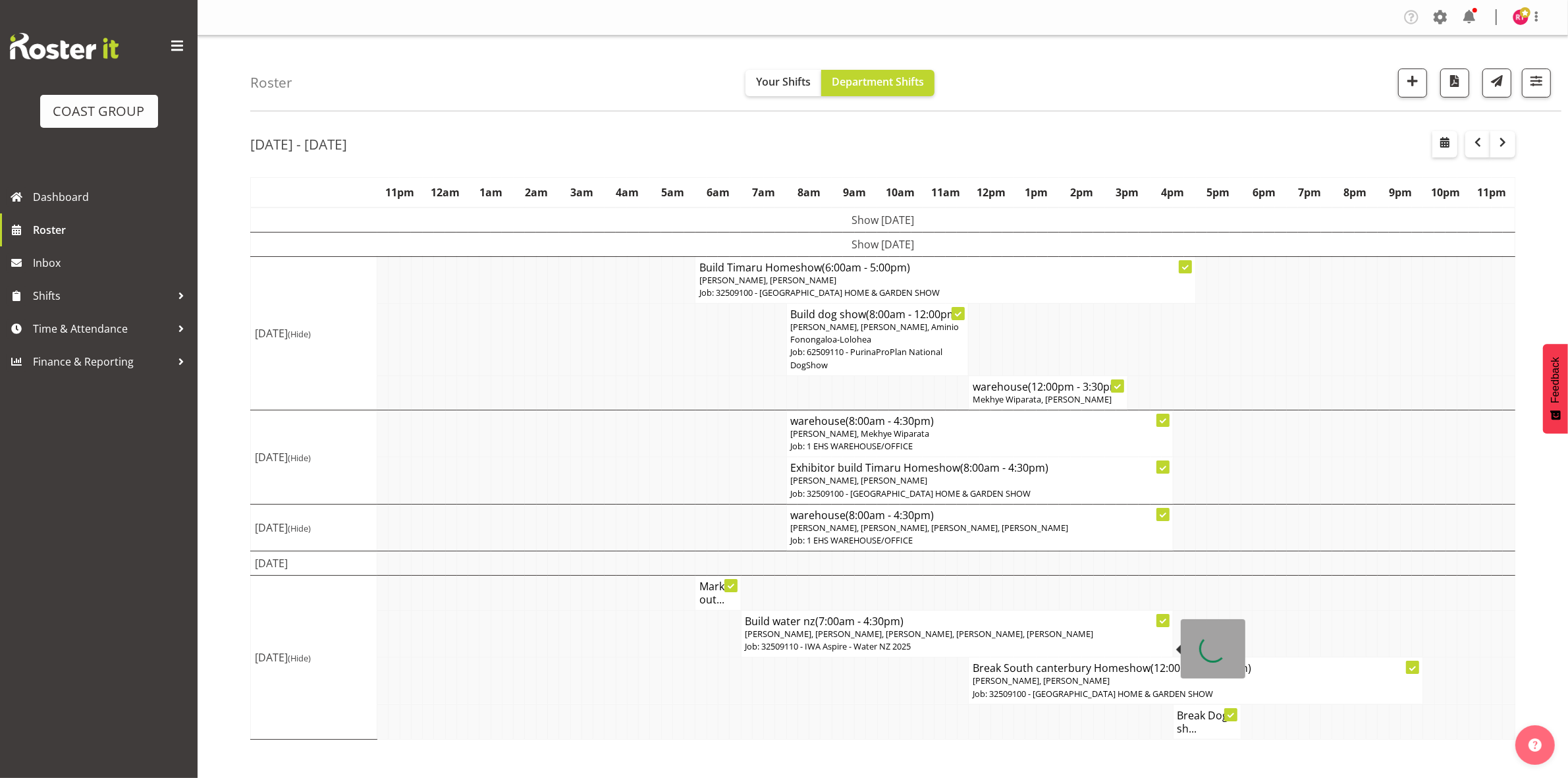
click at [855, 653] on p "Job: 32509110 - IWA Aspire - Water NZ 2025" at bounding box center [956, 646] width 423 height 13
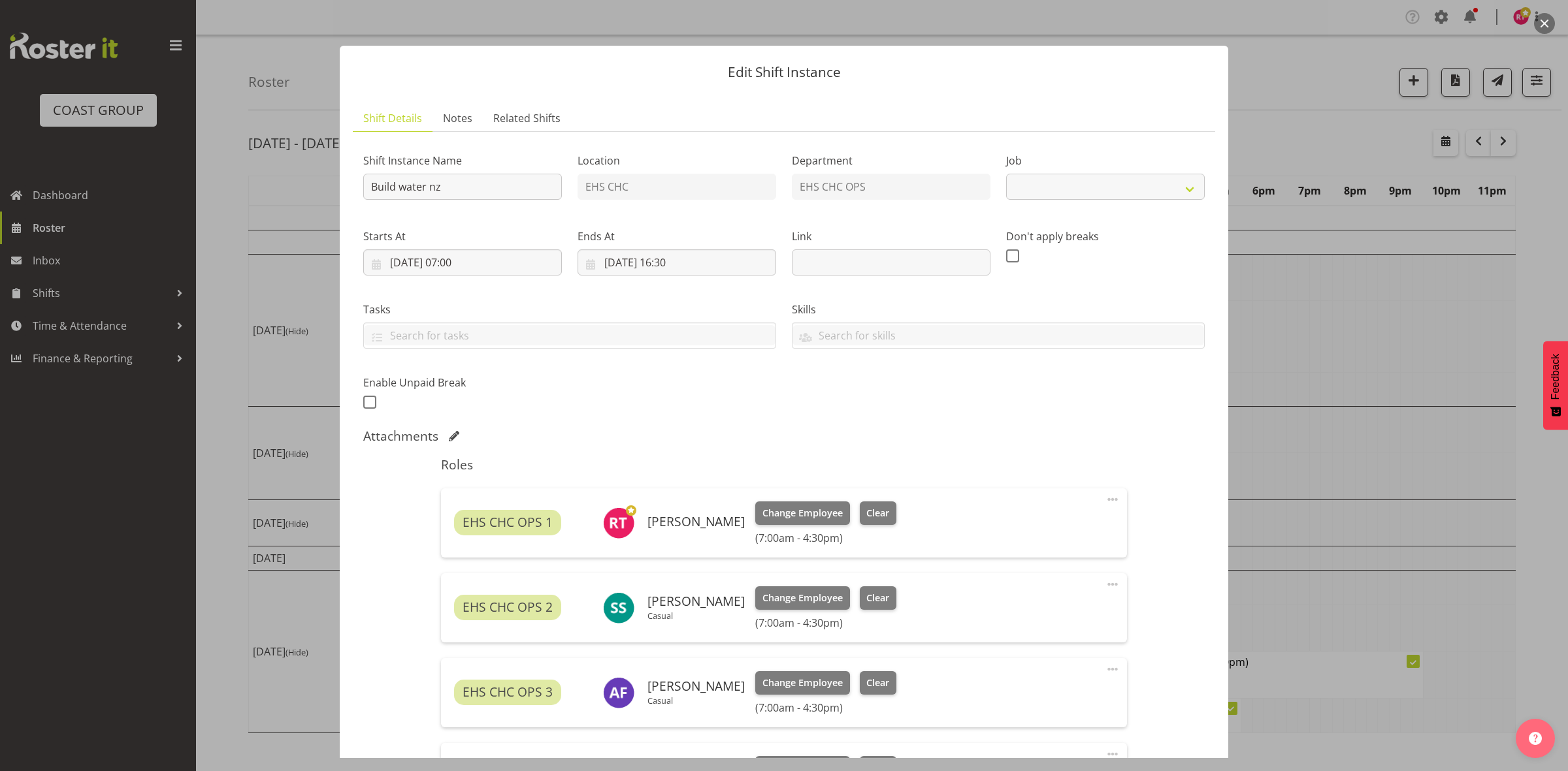
select select "9028"
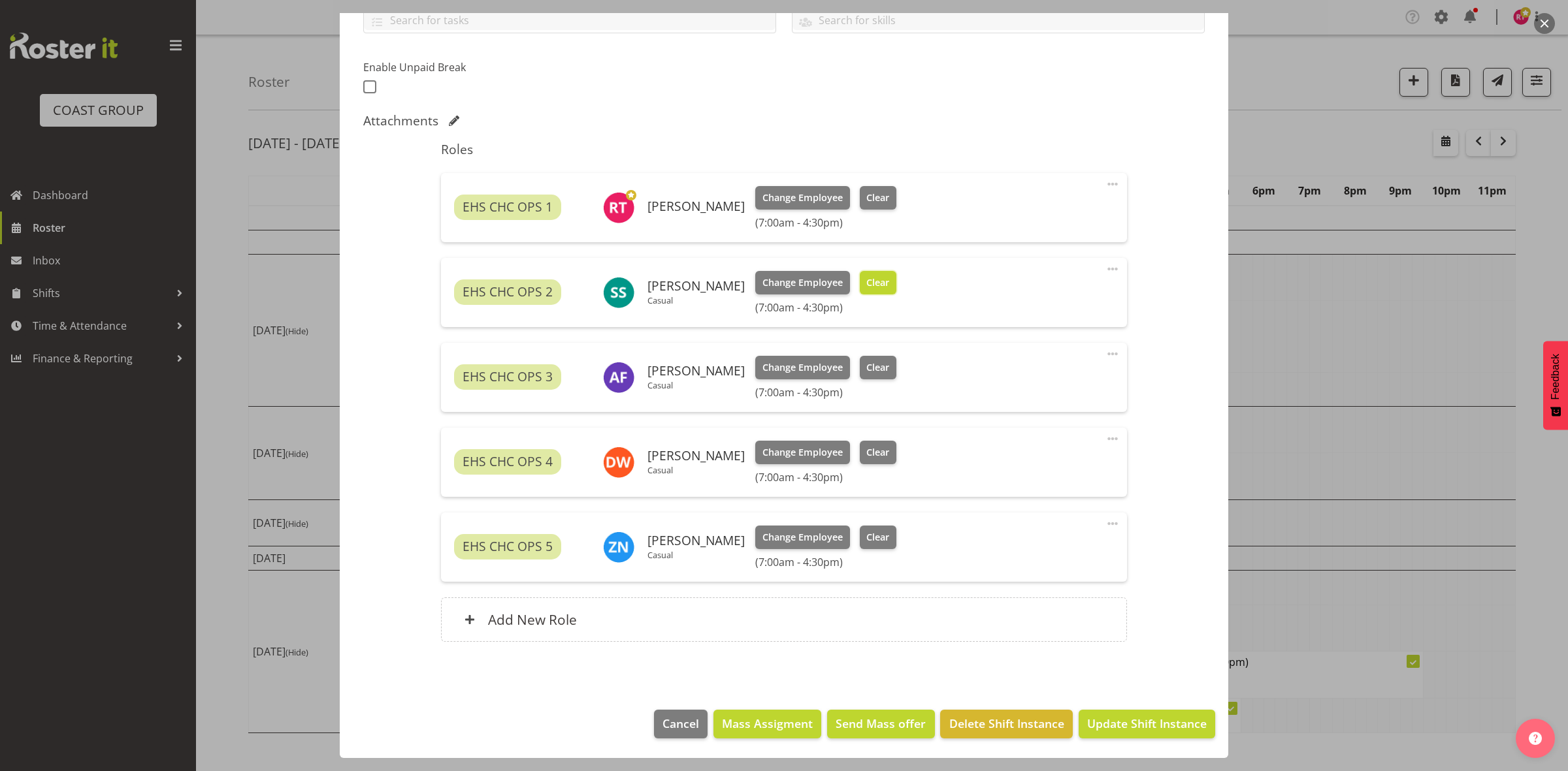
click at [866, 282] on span "Clear" at bounding box center [877, 282] width 22 height 15
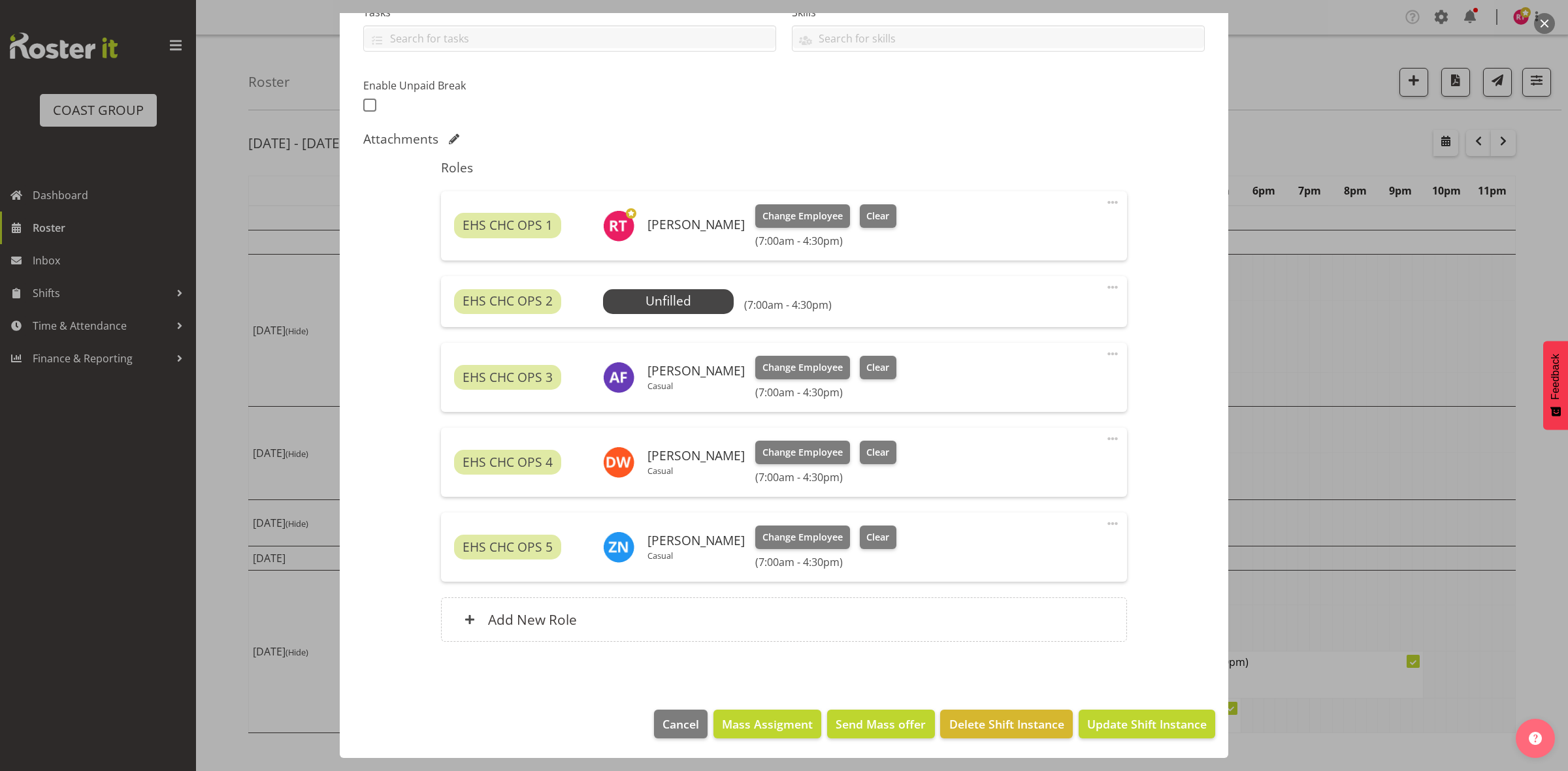
scroll to position [298, 0]
click at [1104, 284] on span at bounding box center [1112, 287] width 16 height 16
click at [1025, 360] on link "Delete" at bounding box center [1058, 363] width 126 height 23
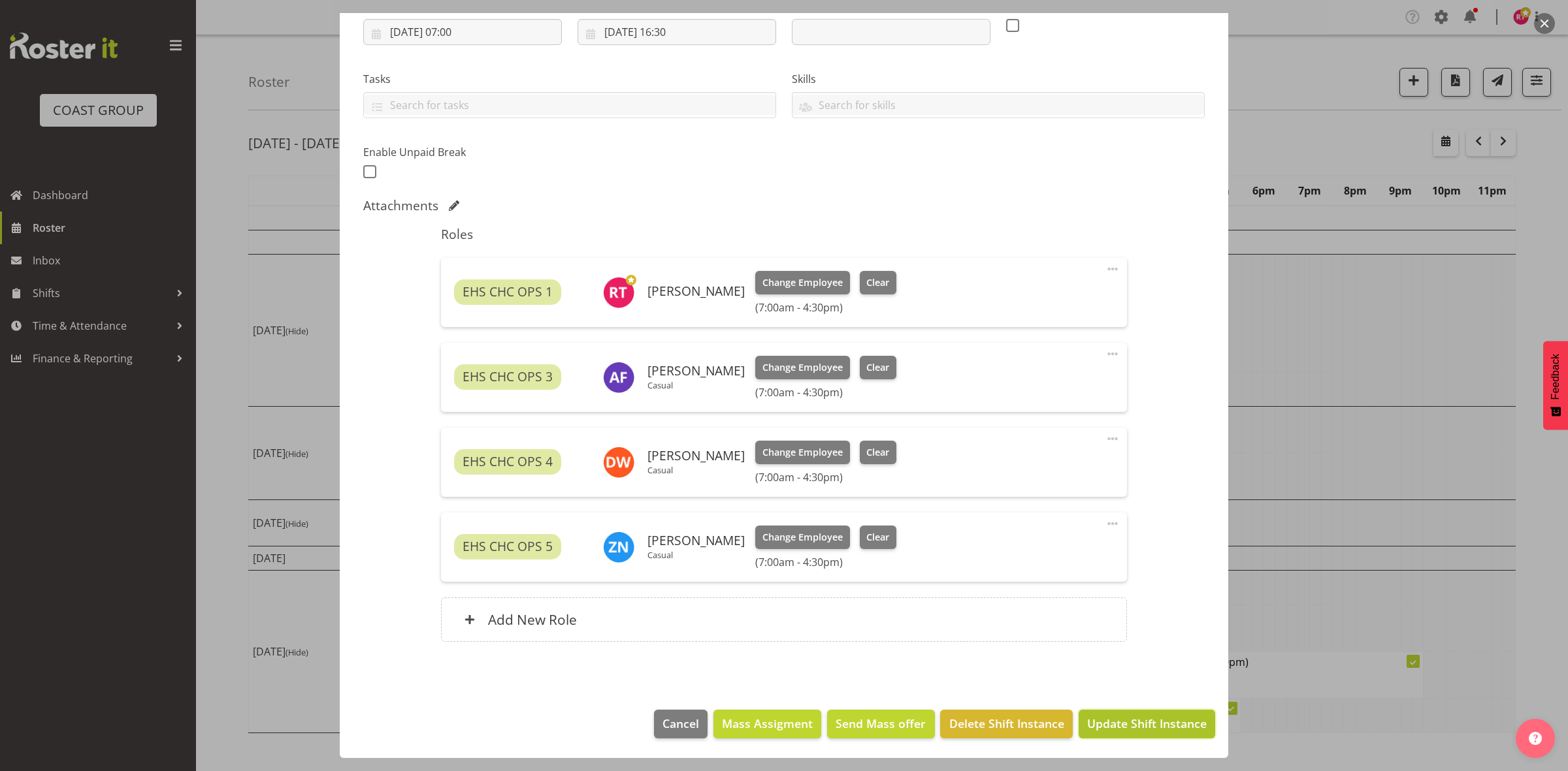
click at [1152, 719] on span "Update Shift Instance" at bounding box center [1146, 723] width 120 height 17
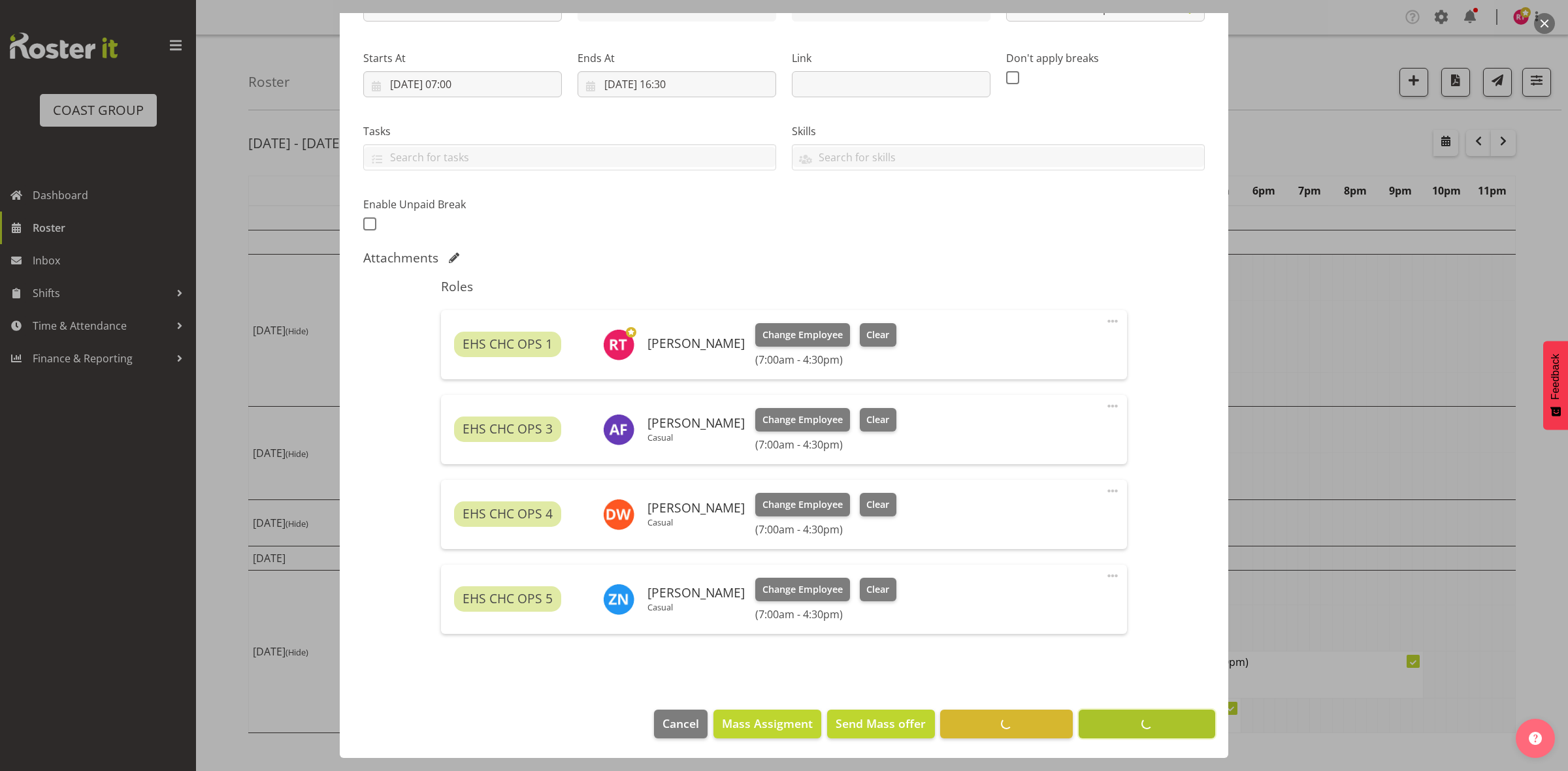
scroll to position [178, 0]
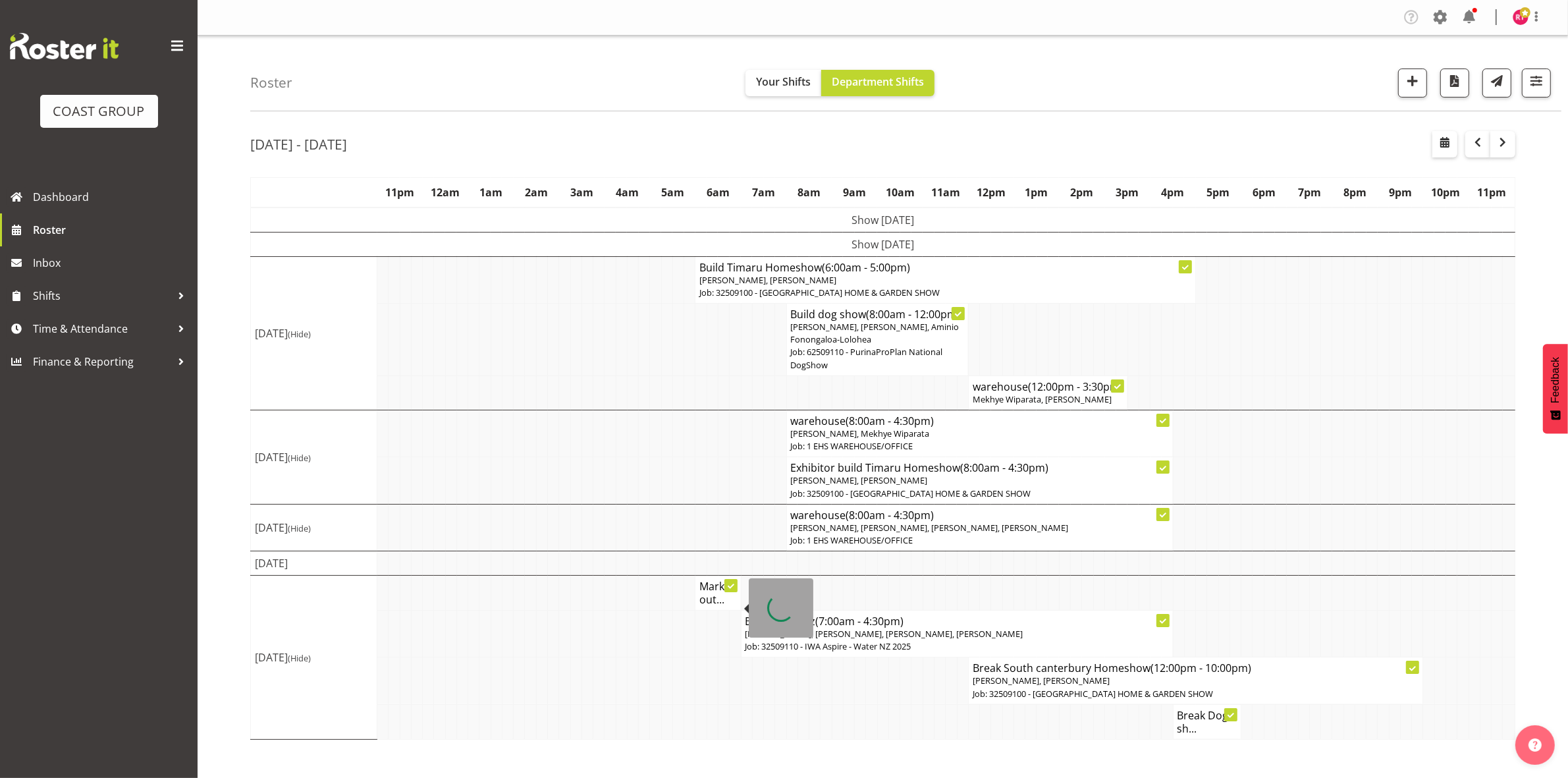
click at [718, 605] on h4 "Mark out..." at bounding box center [718, 592] width 37 height 27
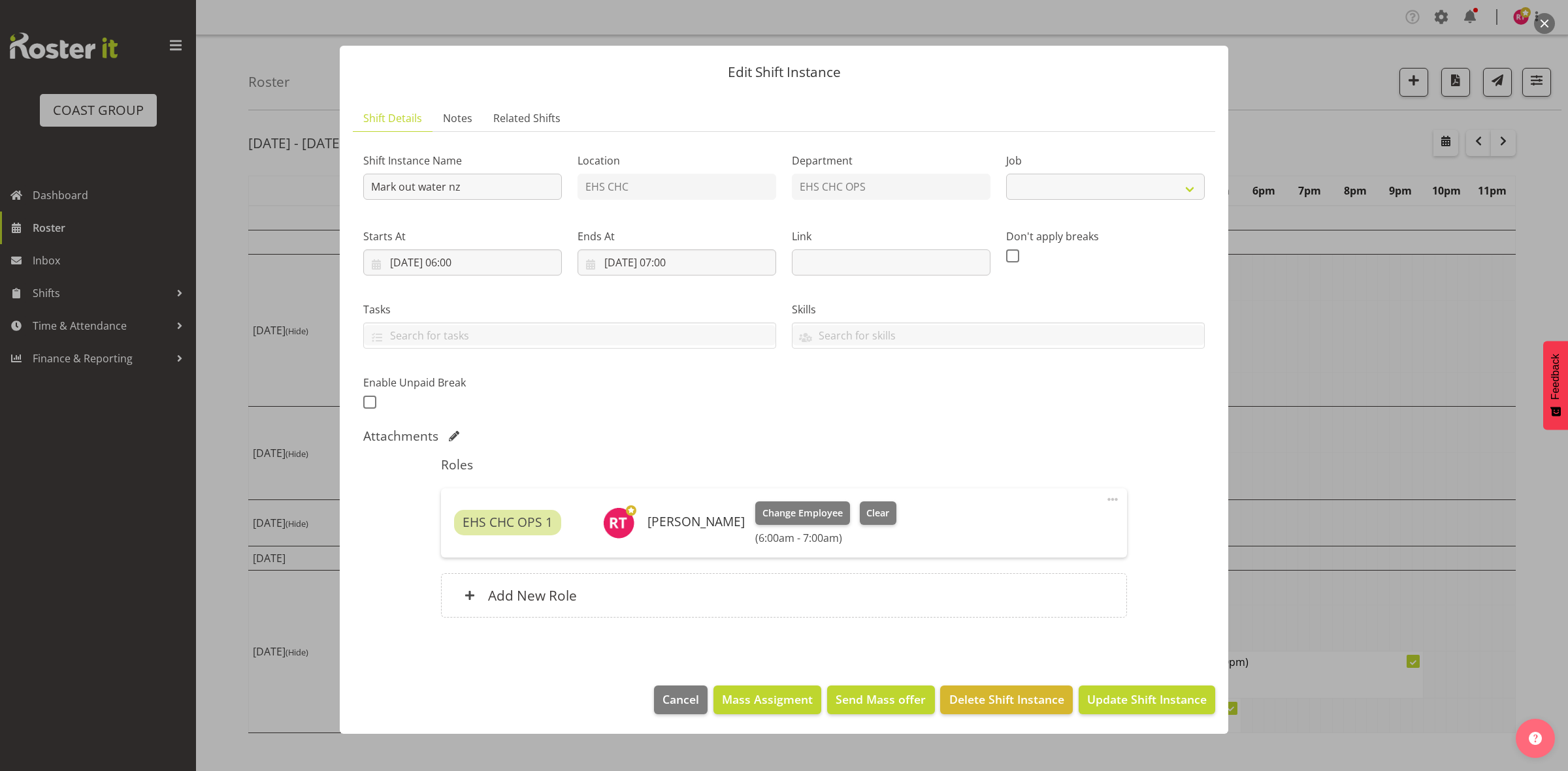
select select "9028"
click at [1112, 498] on span at bounding box center [1112, 499] width 16 height 16
click at [1062, 529] on link "Edit" at bounding box center [1058, 529] width 126 height 23
select select "8"
select select "2025"
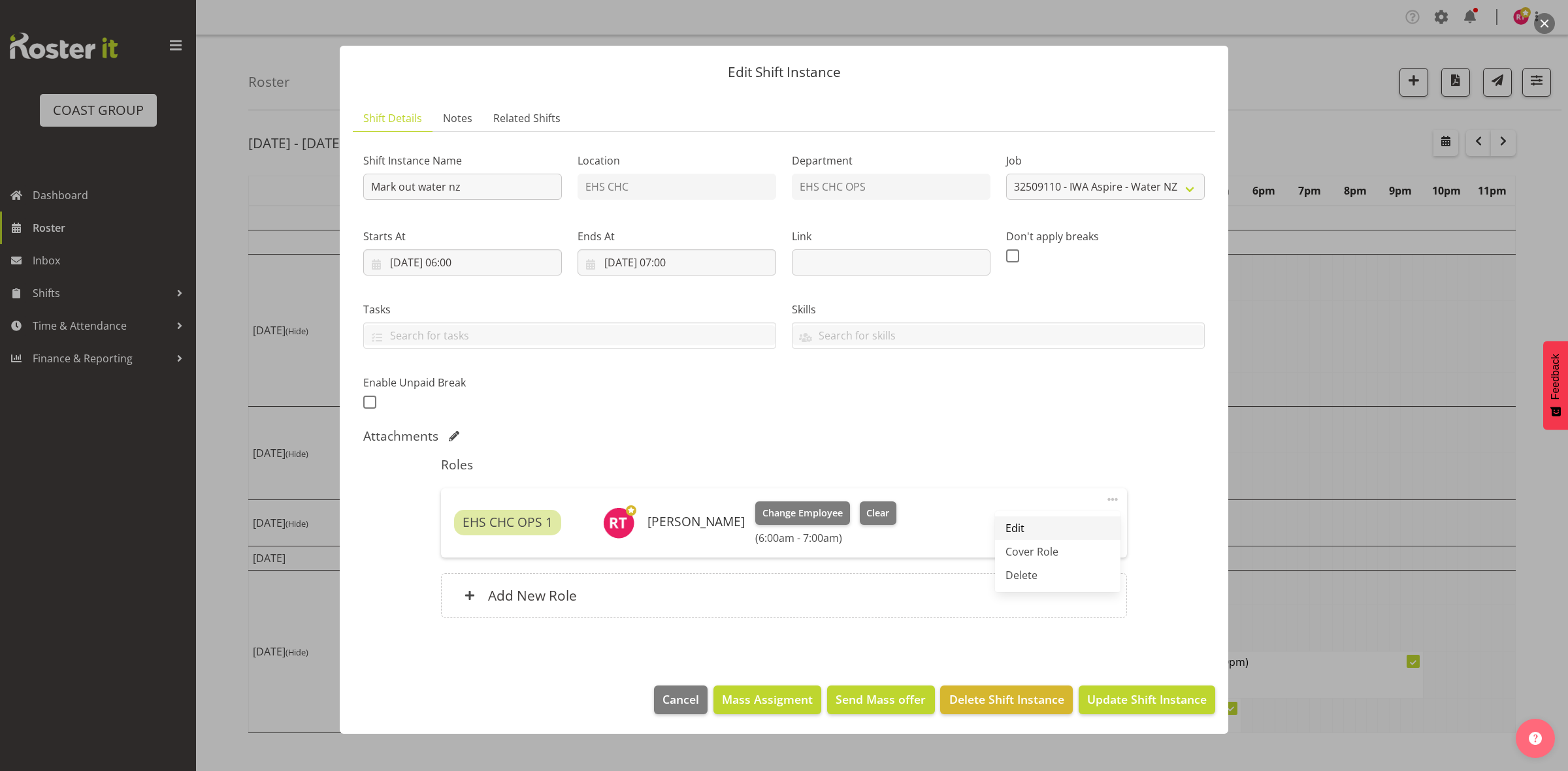
select select "7"
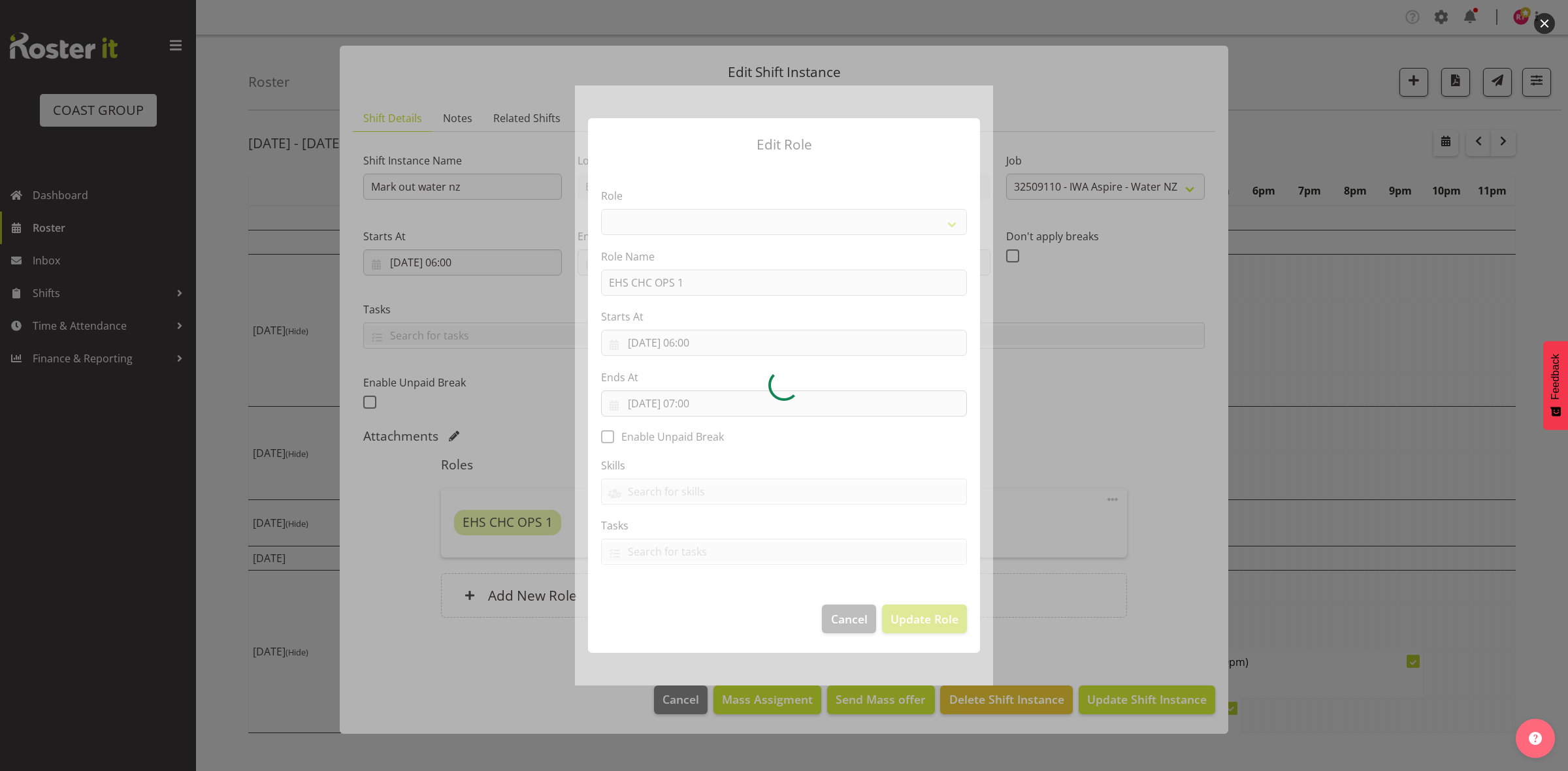
select select "192"
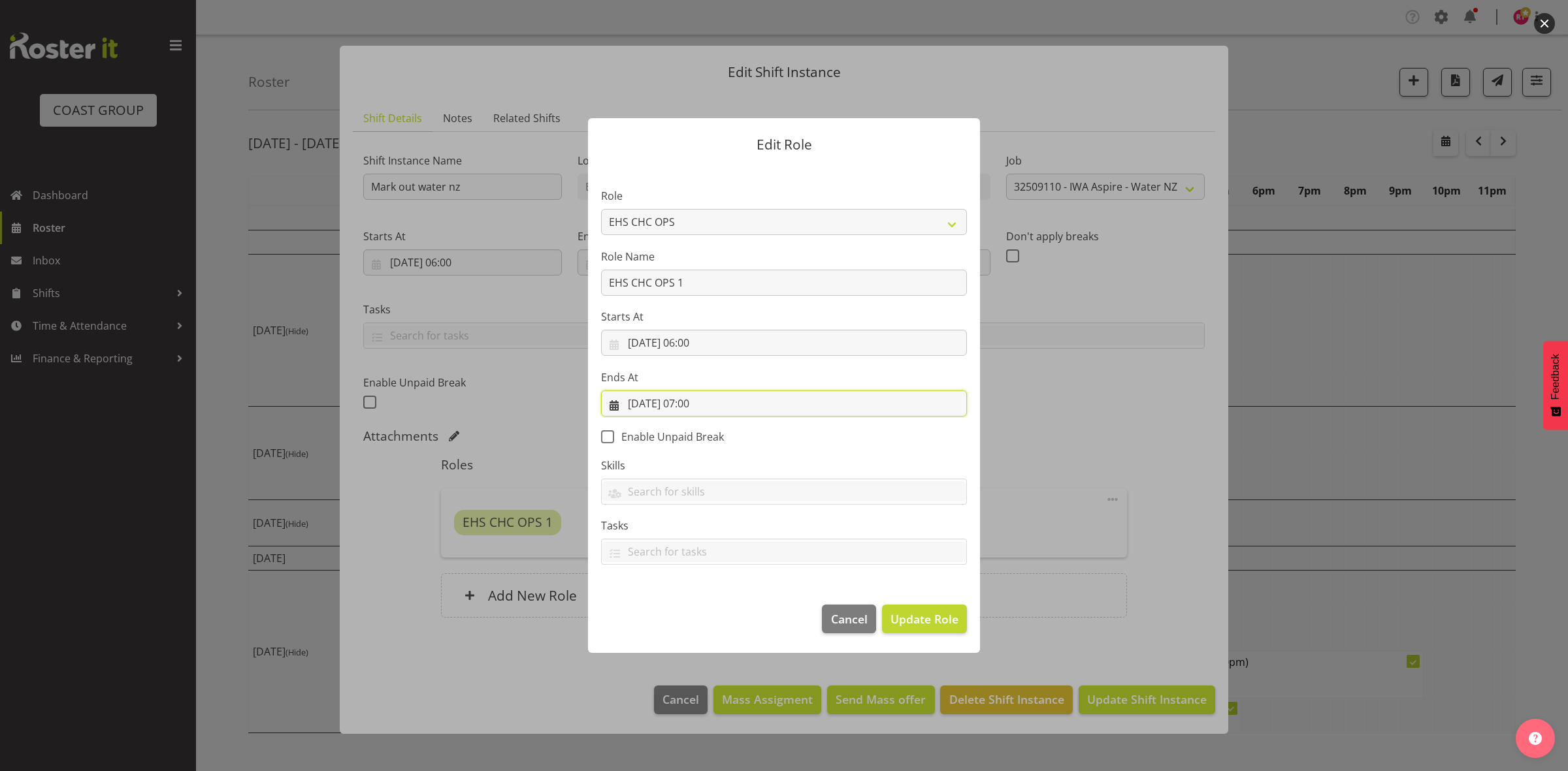
click at [699, 402] on input "[DATE] 07:00" at bounding box center [784, 403] width 366 height 26
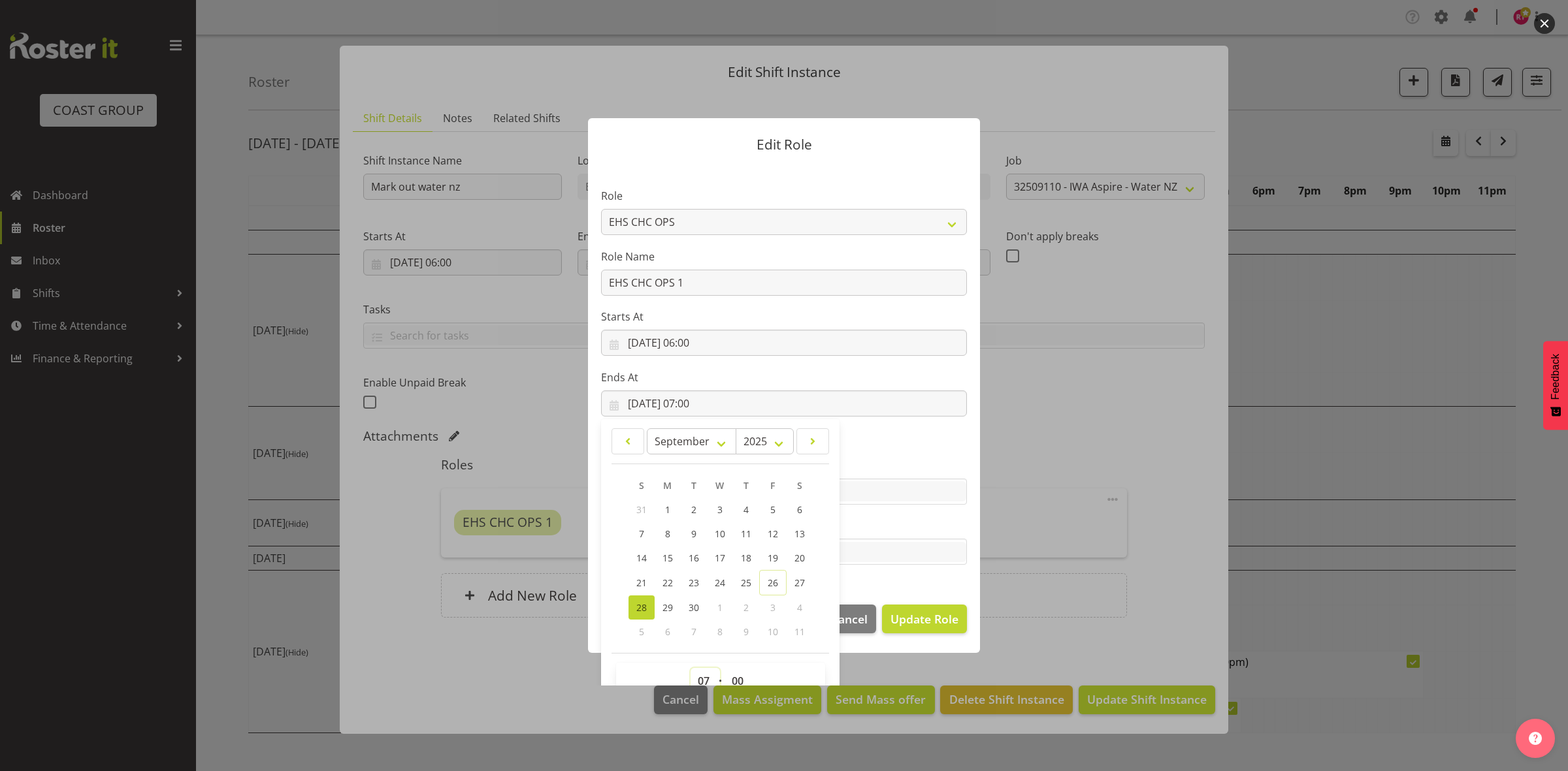
click at [703, 681] on select "00 01 02 03 04 05 06 07 08 09 10 11 12 13 14 15 16 17 18 19 20 21 22 23" at bounding box center [705, 680] width 29 height 26
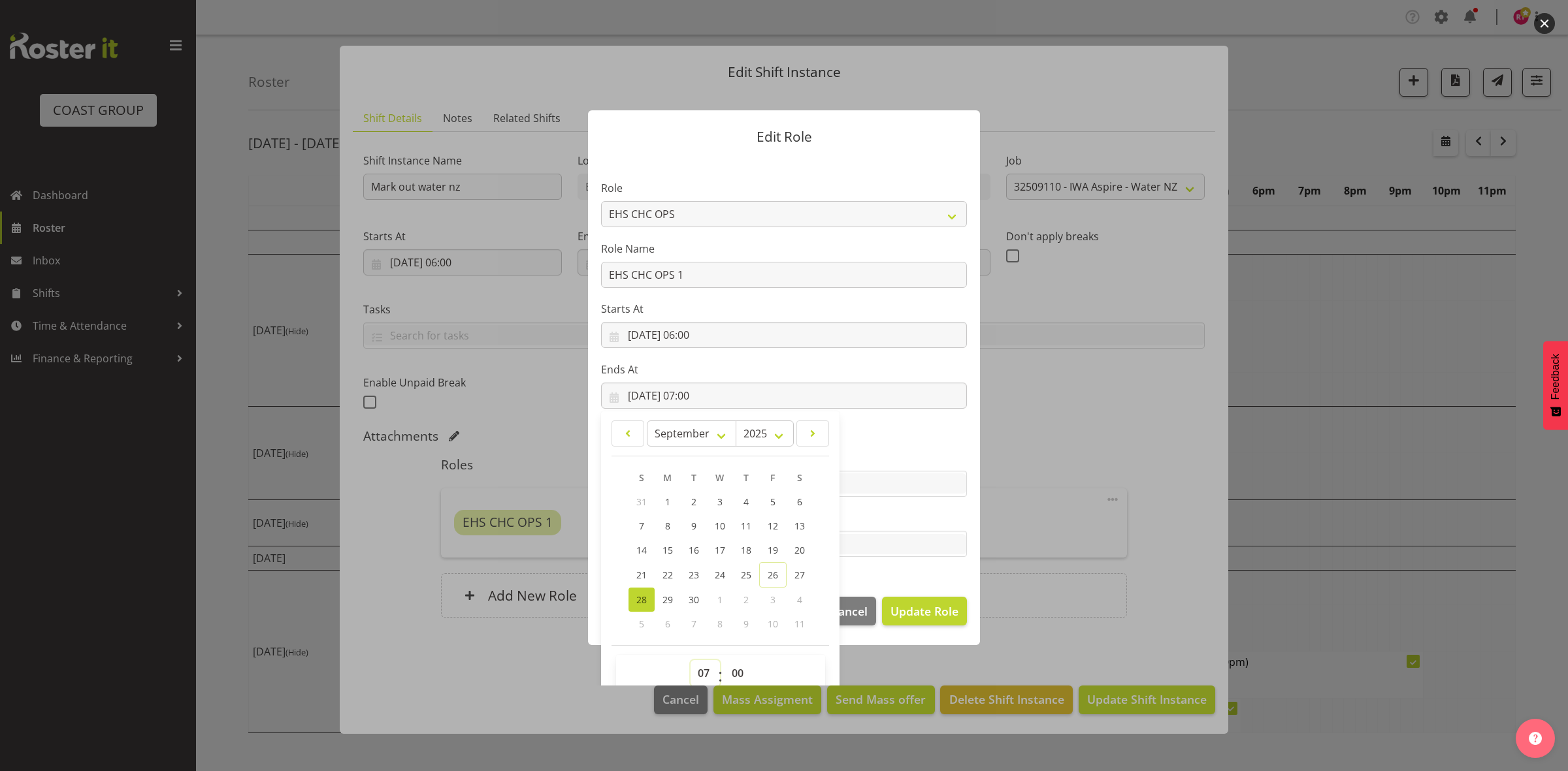
select select "5"
click at [691, 660] on select "00 01 02 03 04 05 06 07 08 09 10 11 12 13 14 15 16 17 18 19 20 21 22 23" at bounding box center [705, 673] width 29 height 26
type input "[DATE] 05:00"
click at [924, 450] on label "Skills" at bounding box center [784, 458] width 366 height 16
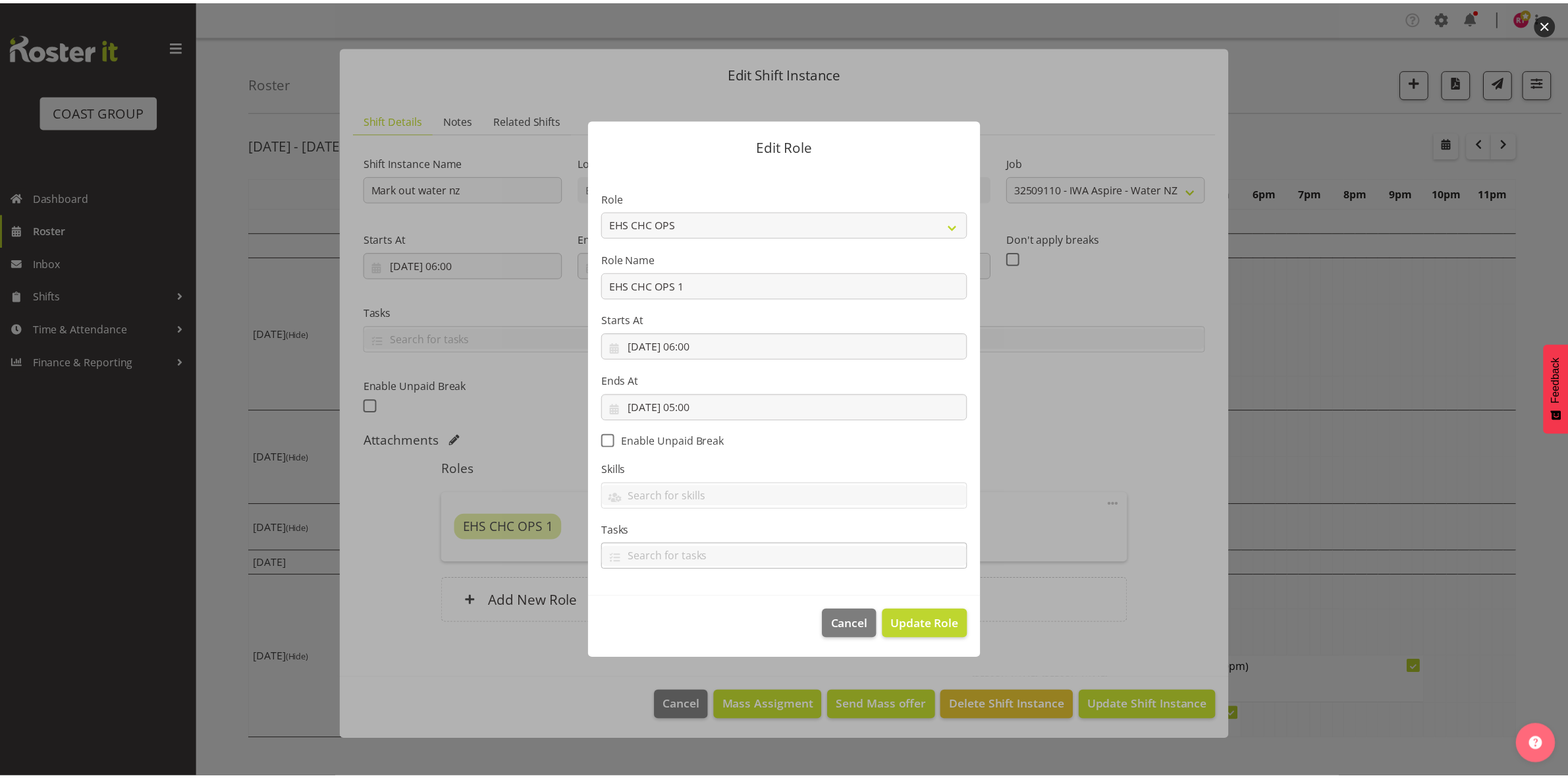
scroll to position [0, 0]
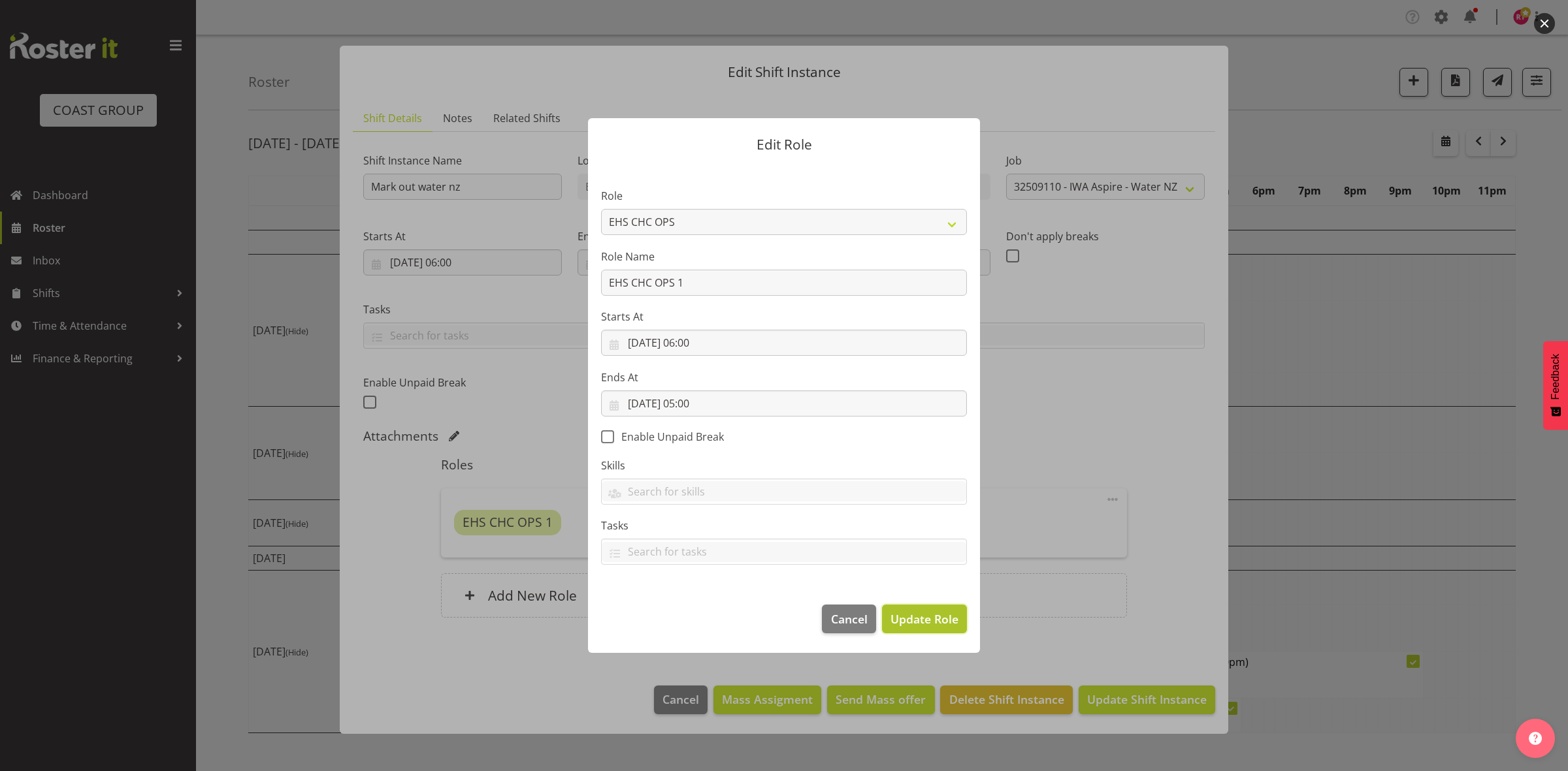
click at [925, 632] on button "Update Role" at bounding box center [924, 619] width 85 height 29
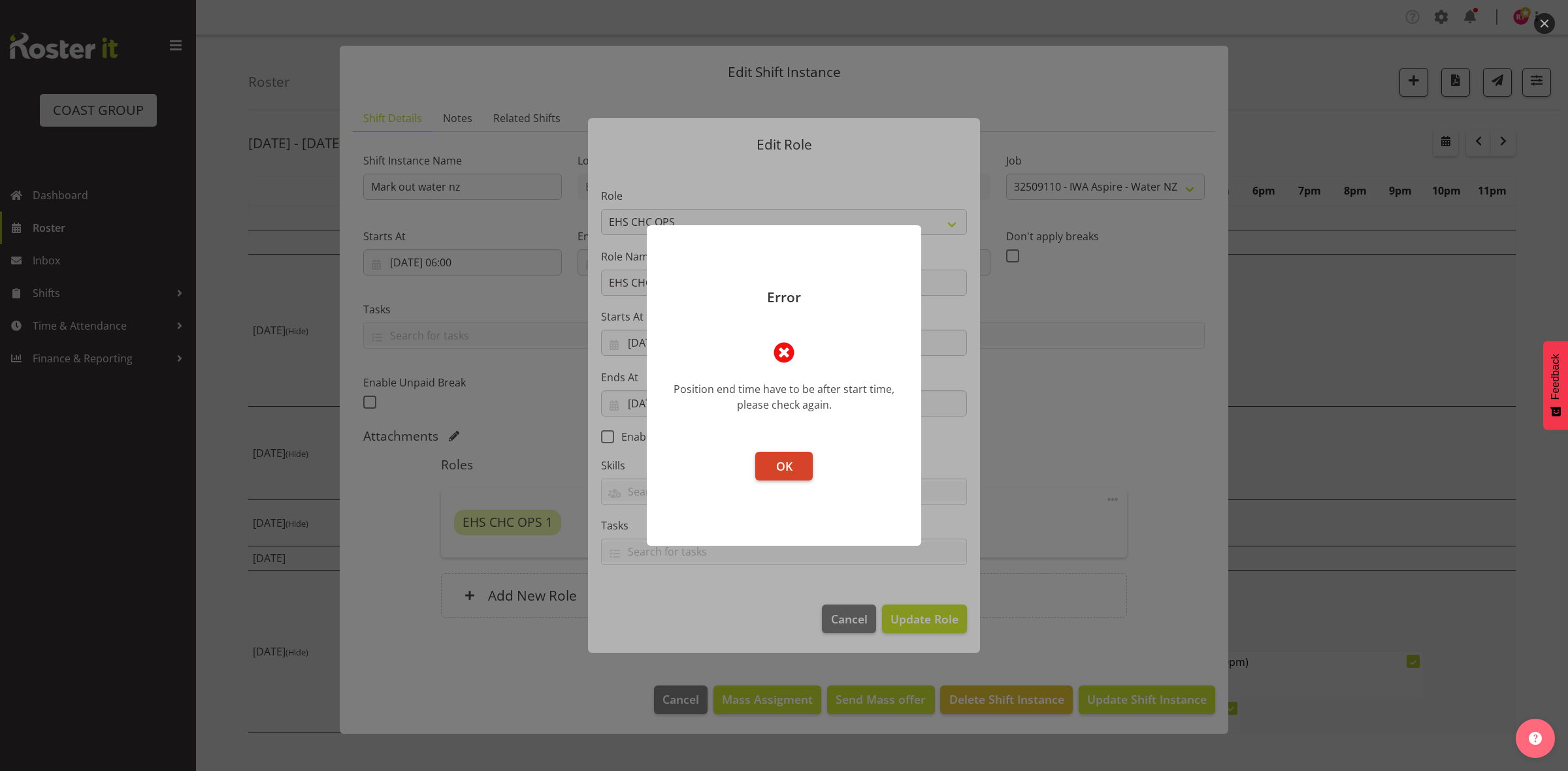
click at [781, 462] on span "OK" at bounding box center [784, 466] width 17 height 16
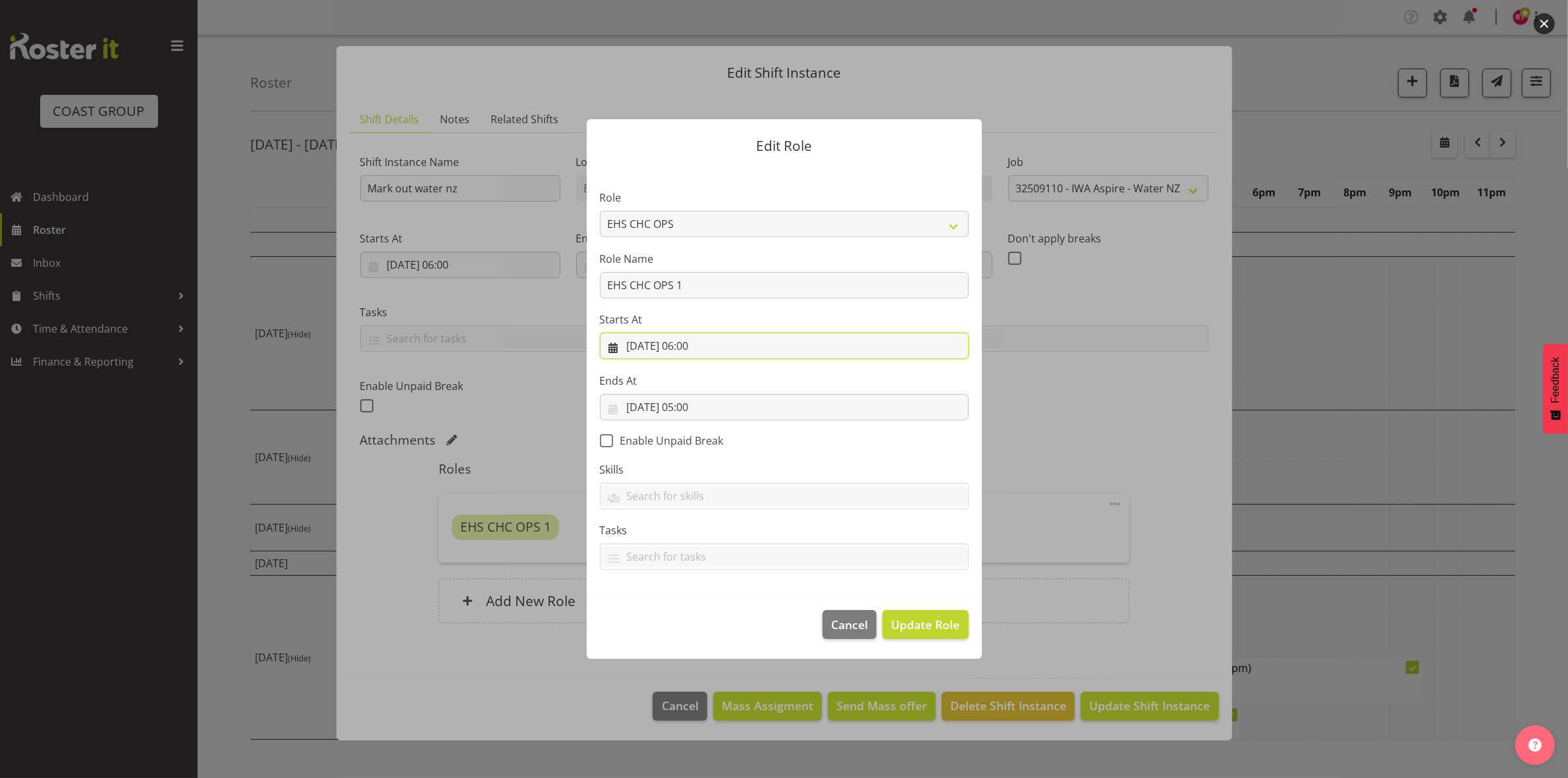
click at [697, 346] on input "[DATE] 06:00" at bounding box center [784, 346] width 369 height 27
click at [705, 623] on select "00 01 02 03 04 05 06 07 08 09 10 11 12 13 14 15 16 17 18 19 20 21 22 23" at bounding box center [704, 626] width 29 height 27
select select "5"
click at [689, 613] on select "00 01 02 03 04 05 06 07 08 09 10 11 12 13 14 15 16 17 18 19 20 21 22 23" at bounding box center [704, 626] width 29 height 27
type input "[DATE] 05:00"
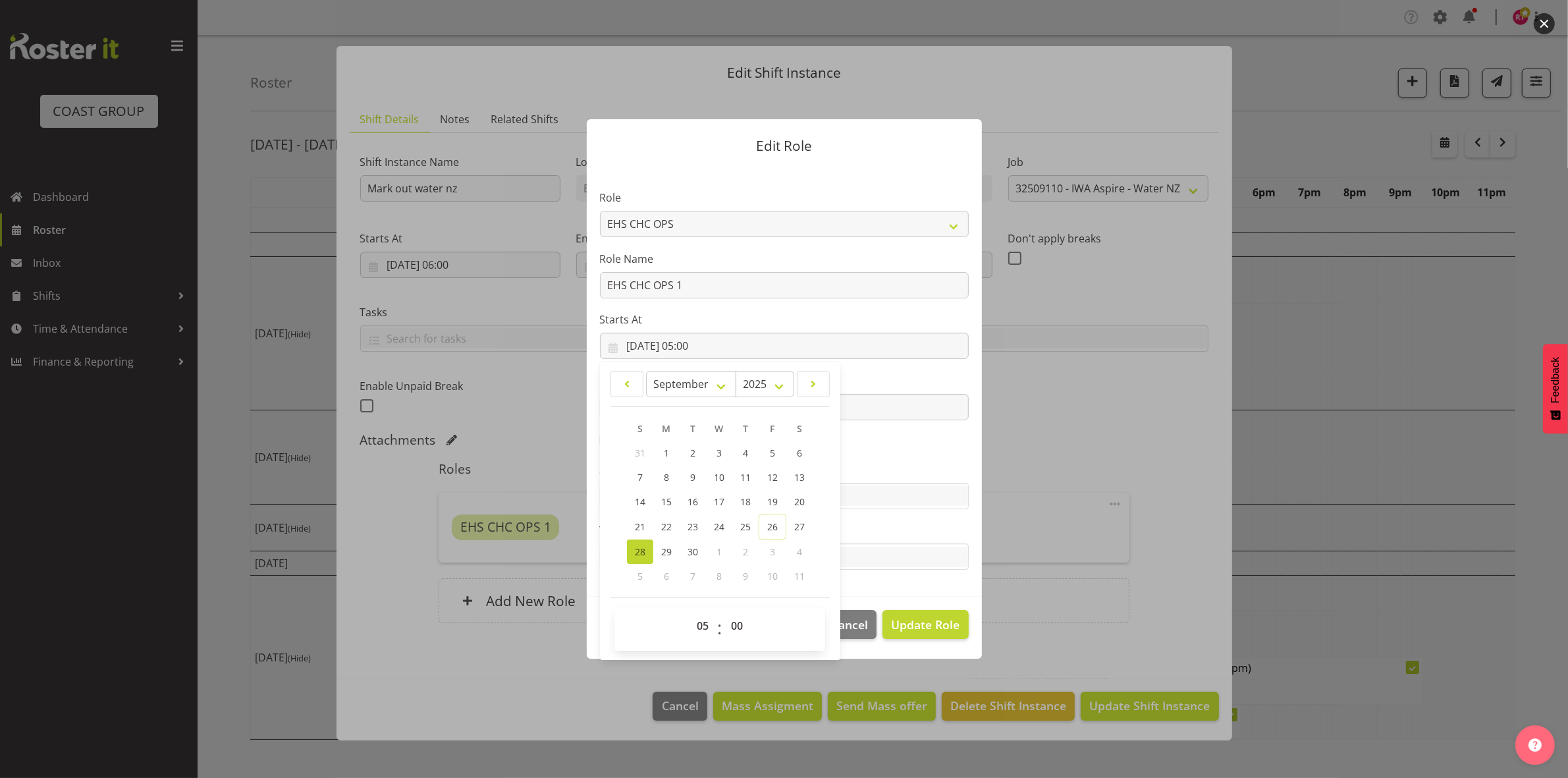
click at [897, 462] on label "Skills" at bounding box center [784, 470] width 369 height 16
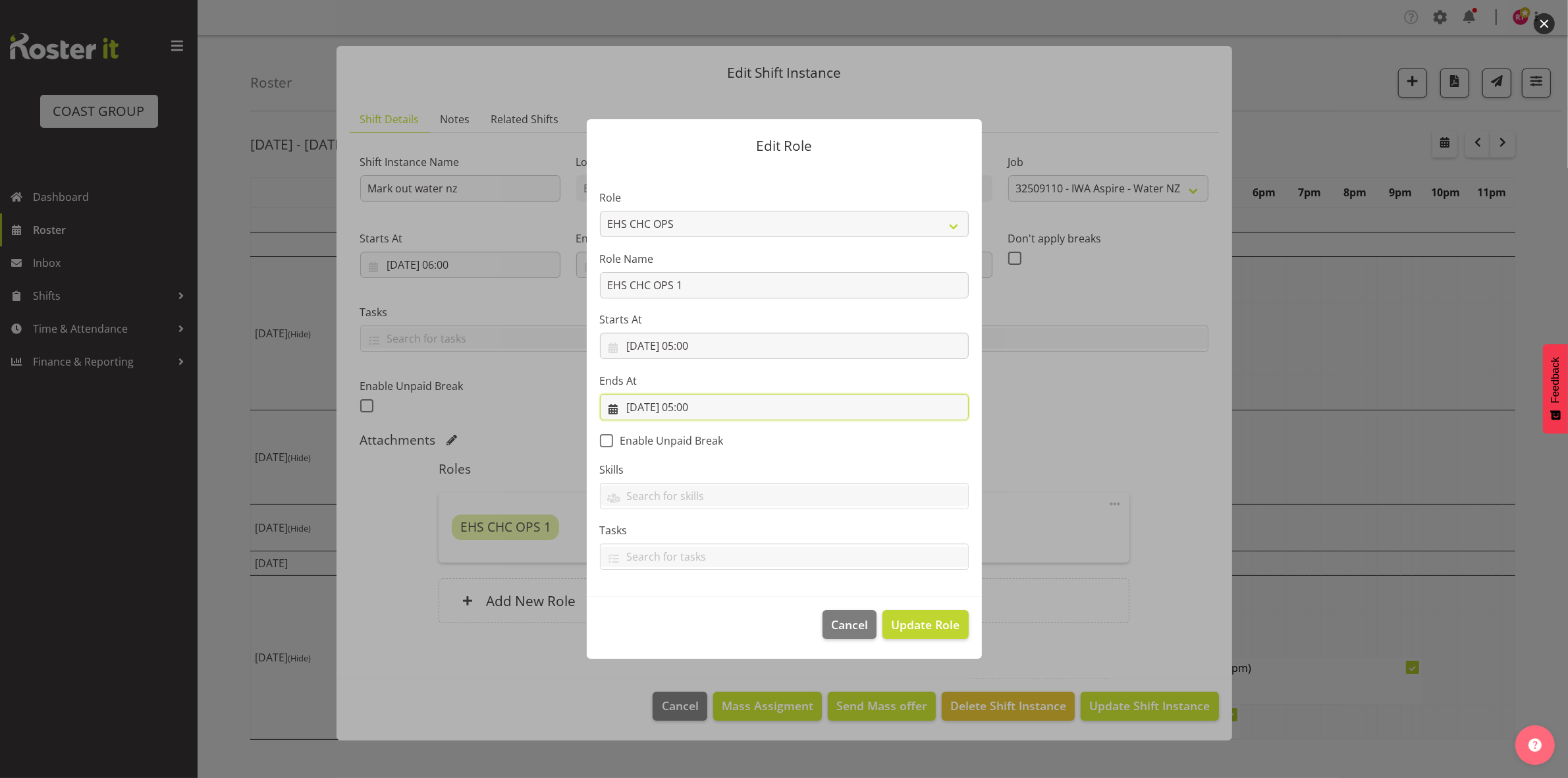
click at [696, 408] on input "[DATE] 05:00" at bounding box center [784, 407] width 369 height 27
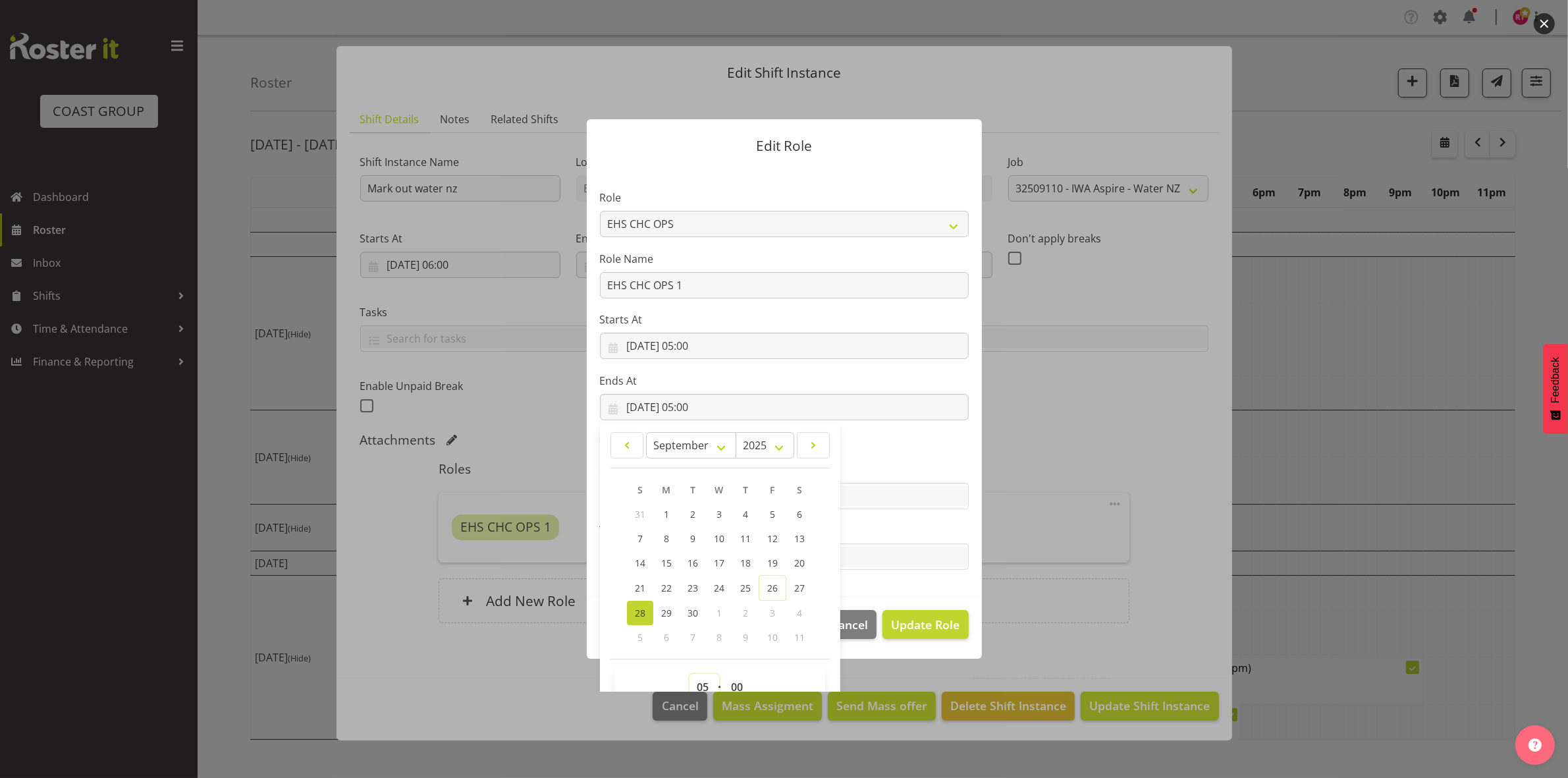
click at [705, 686] on select "00 01 02 03 04 05 06 07 08 09 10 11 12 13 14 15 16 17 18 19 20 21 22 23" at bounding box center [704, 687] width 29 height 27
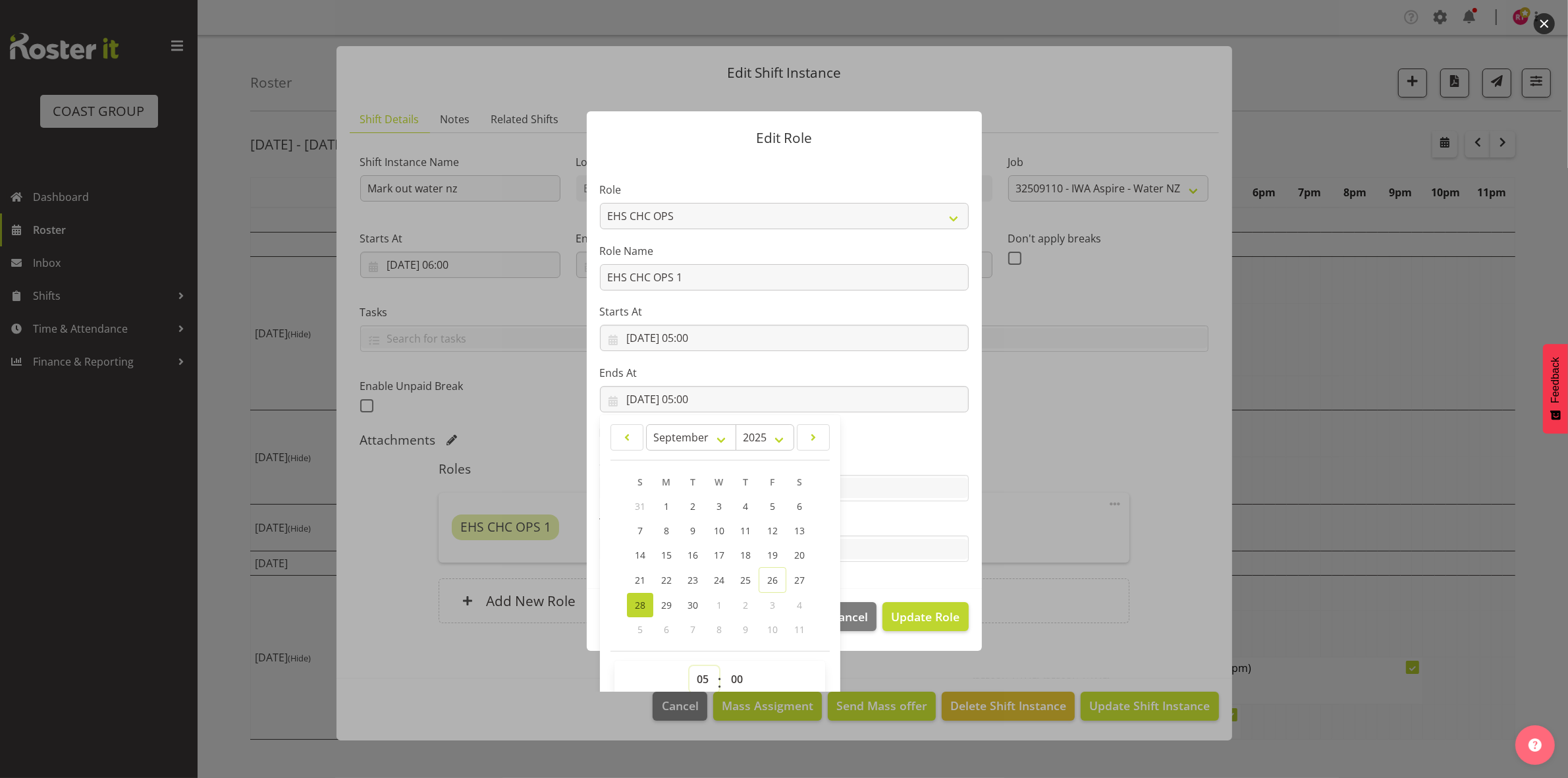
select select "7"
click at [689, 666] on select "00 01 02 03 04 05 06 07 08 09 10 11 12 13 14 15 16 17 18 19 20 21 22 23" at bounding box center [704, 679] width 29 height 27
type input "[DATE] 07:00"
click at [884, 426] on section "Role ACCOUNT MANAGER ACCOUNT MANAGER DW ACCOUNTS [PERSON_NAME] VEHICLES AKL [PE…" at bounding box center [784, 373] width 395 height 431
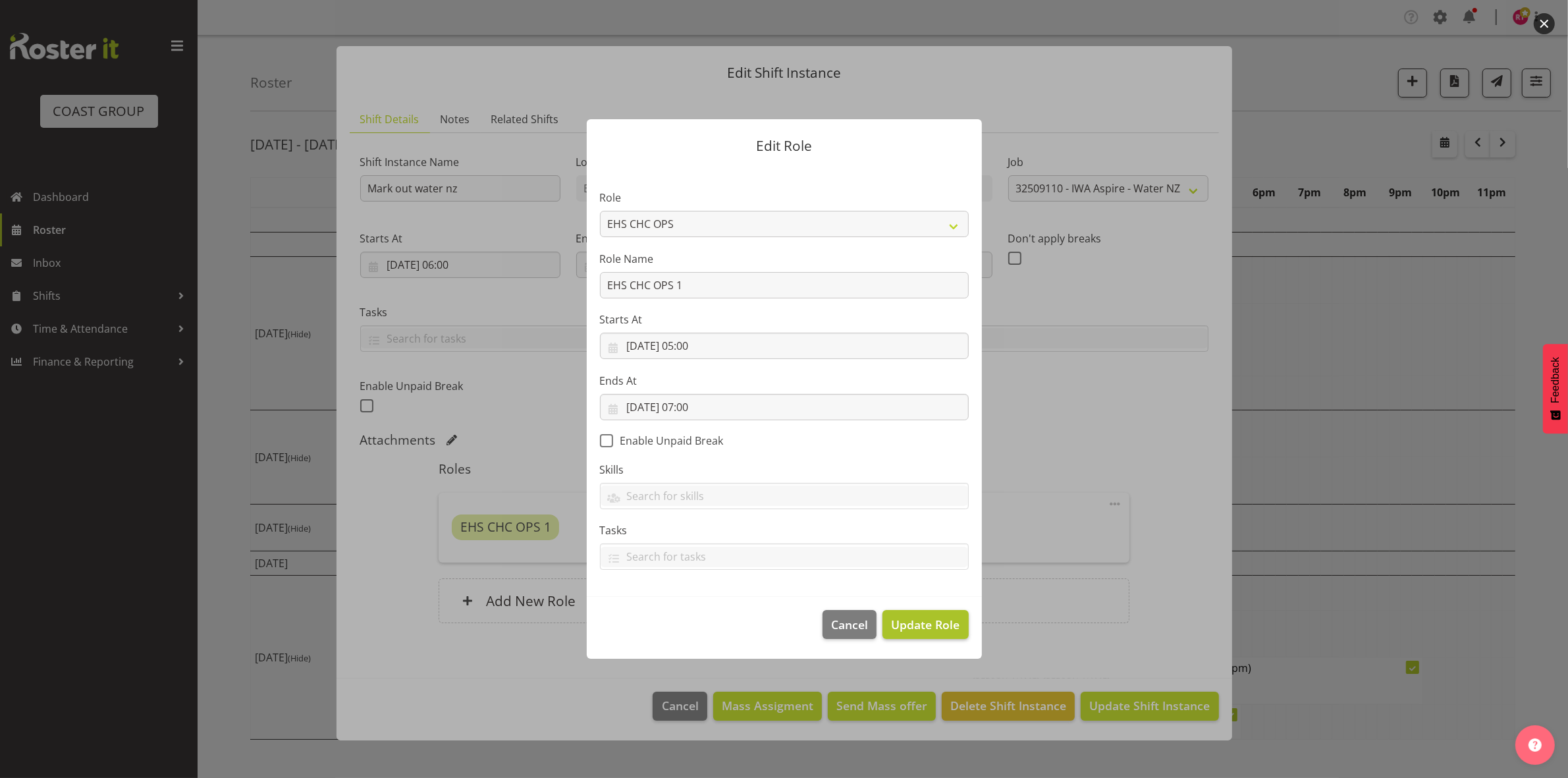
scroll to position [0, 0]
click at [905, 624] on span "Update Role" at bounding box center [926, 624] width 69 height 17
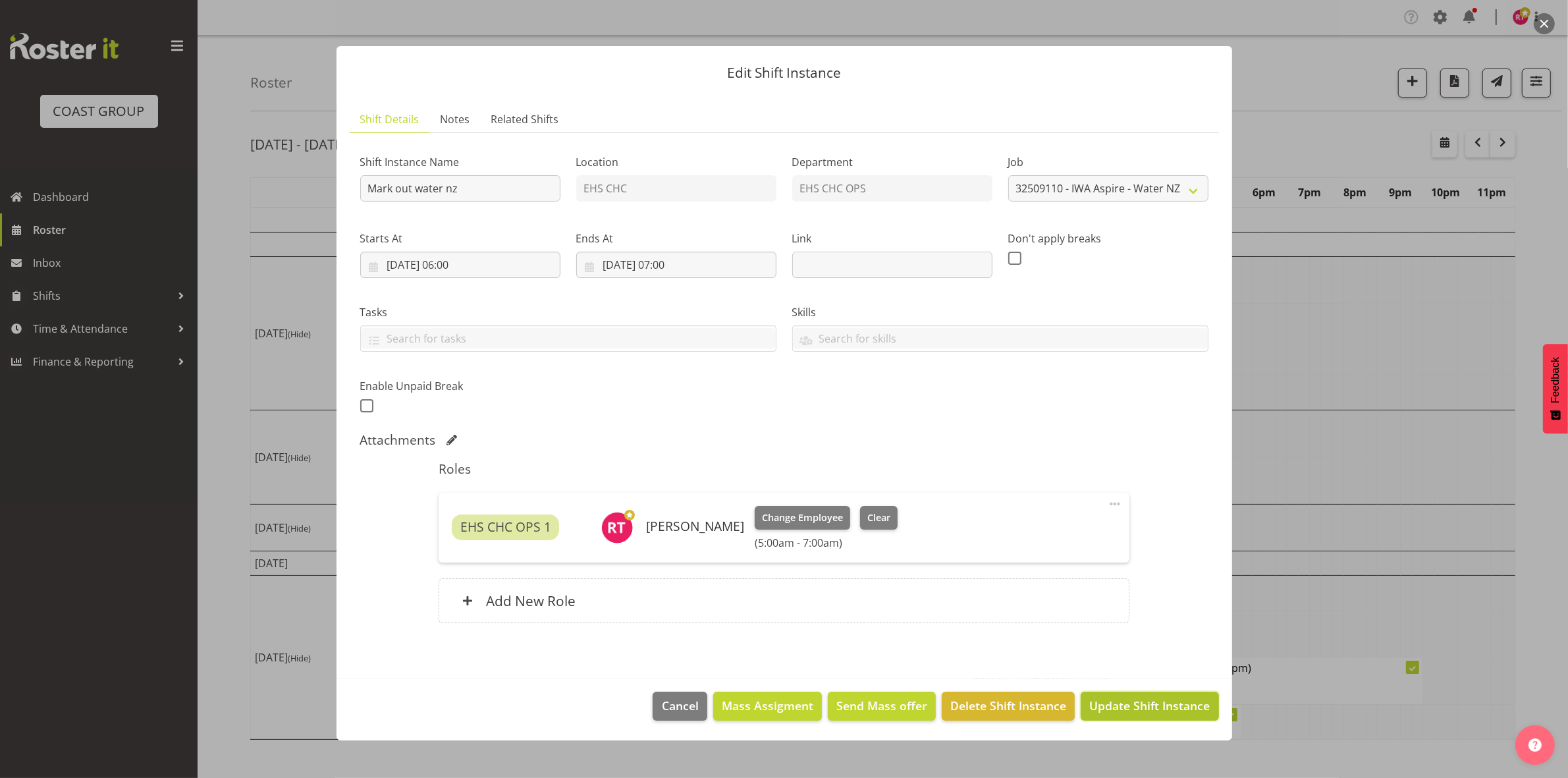
click at [1180, 707] on span "Update Shift Instance" at bounding box center [1150, 705] width 121 height 17
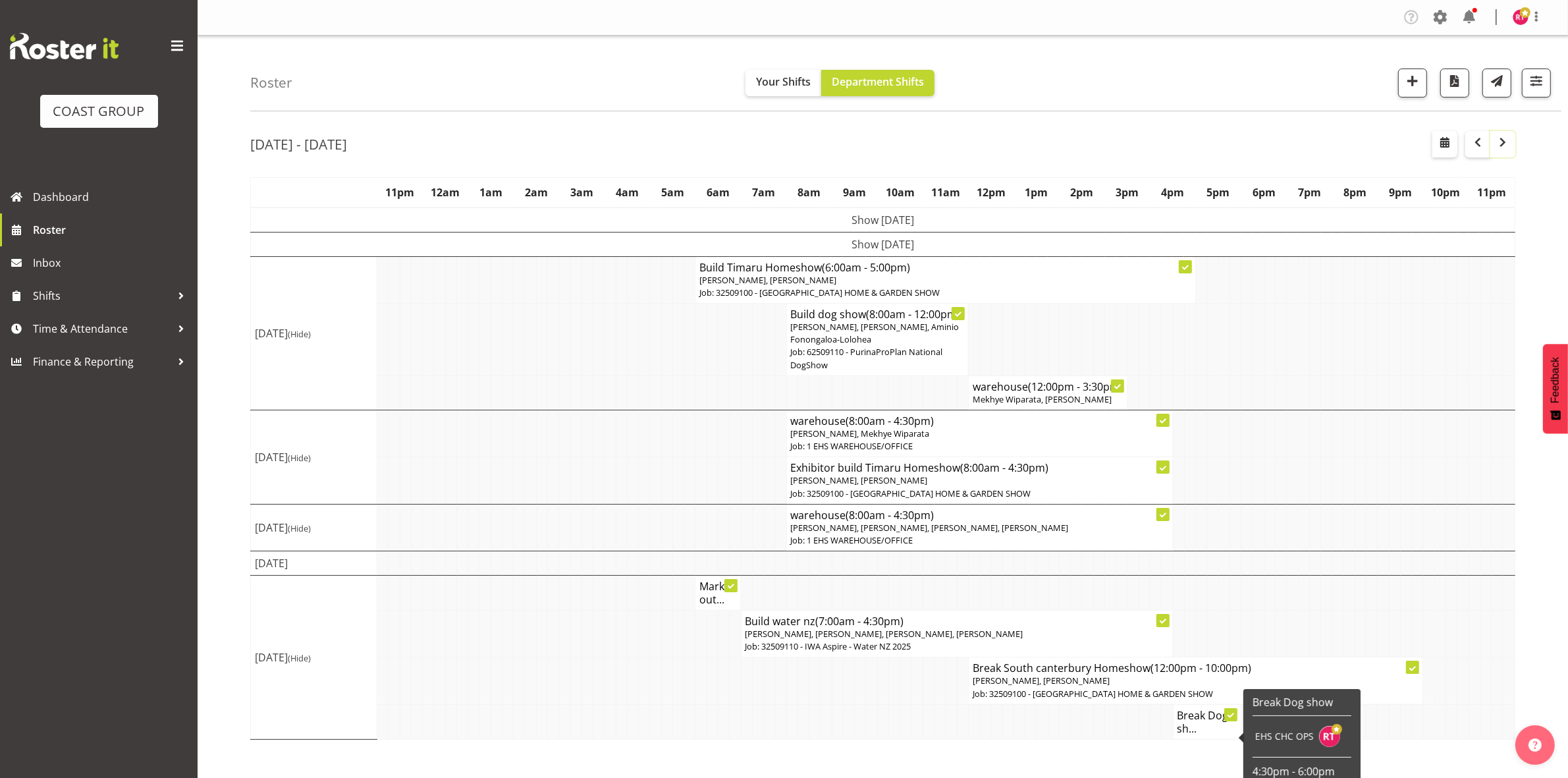
click at [1499, 142] on span "button" at bounding box center [1503, 142] width 16 height 16
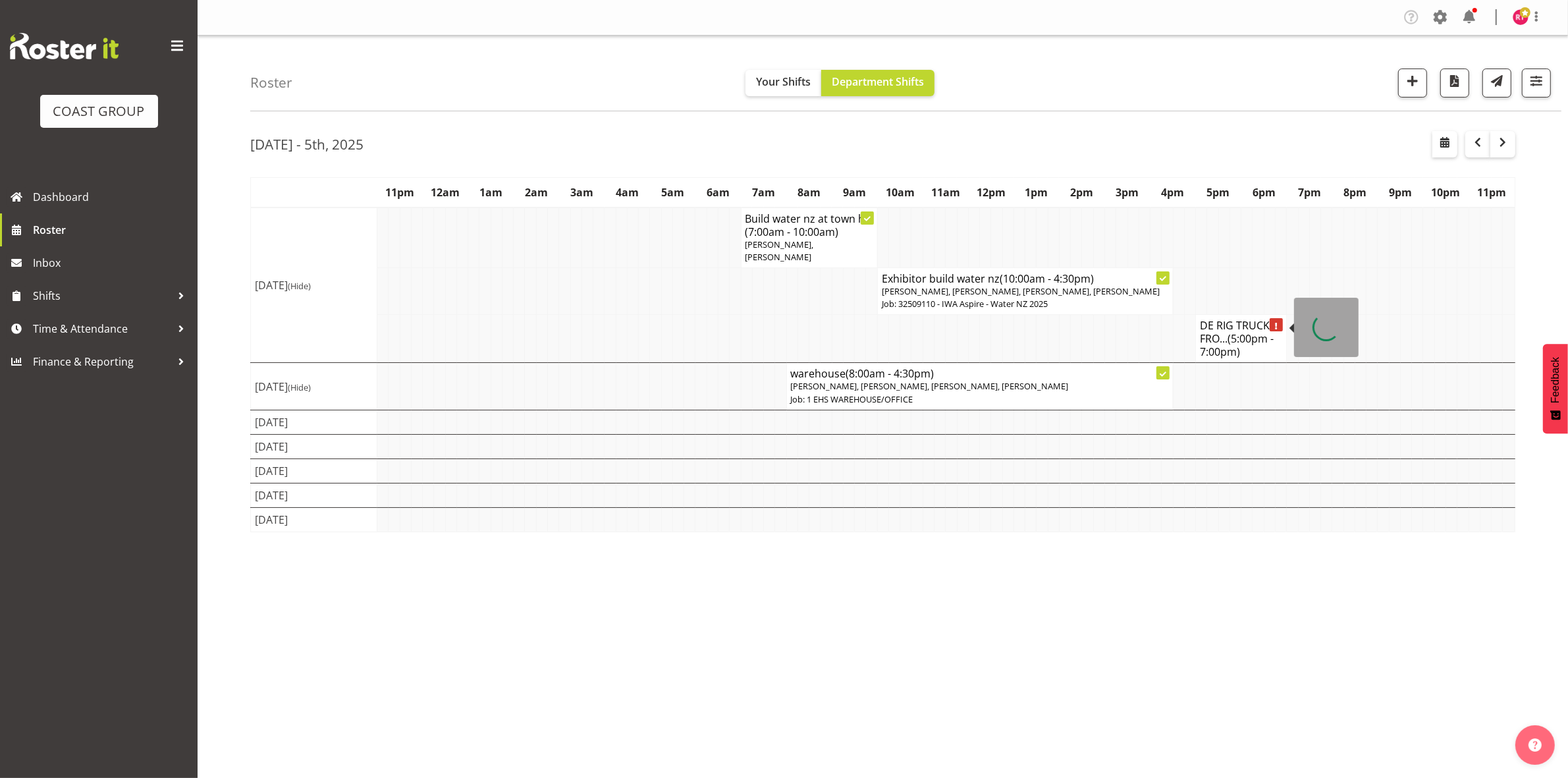
click at [1228, 321] on h4 "DE RIG TRUCK FRO... (5:00pm - 7:00pm)" at bounding box center [1241, 339] width 82 height 39
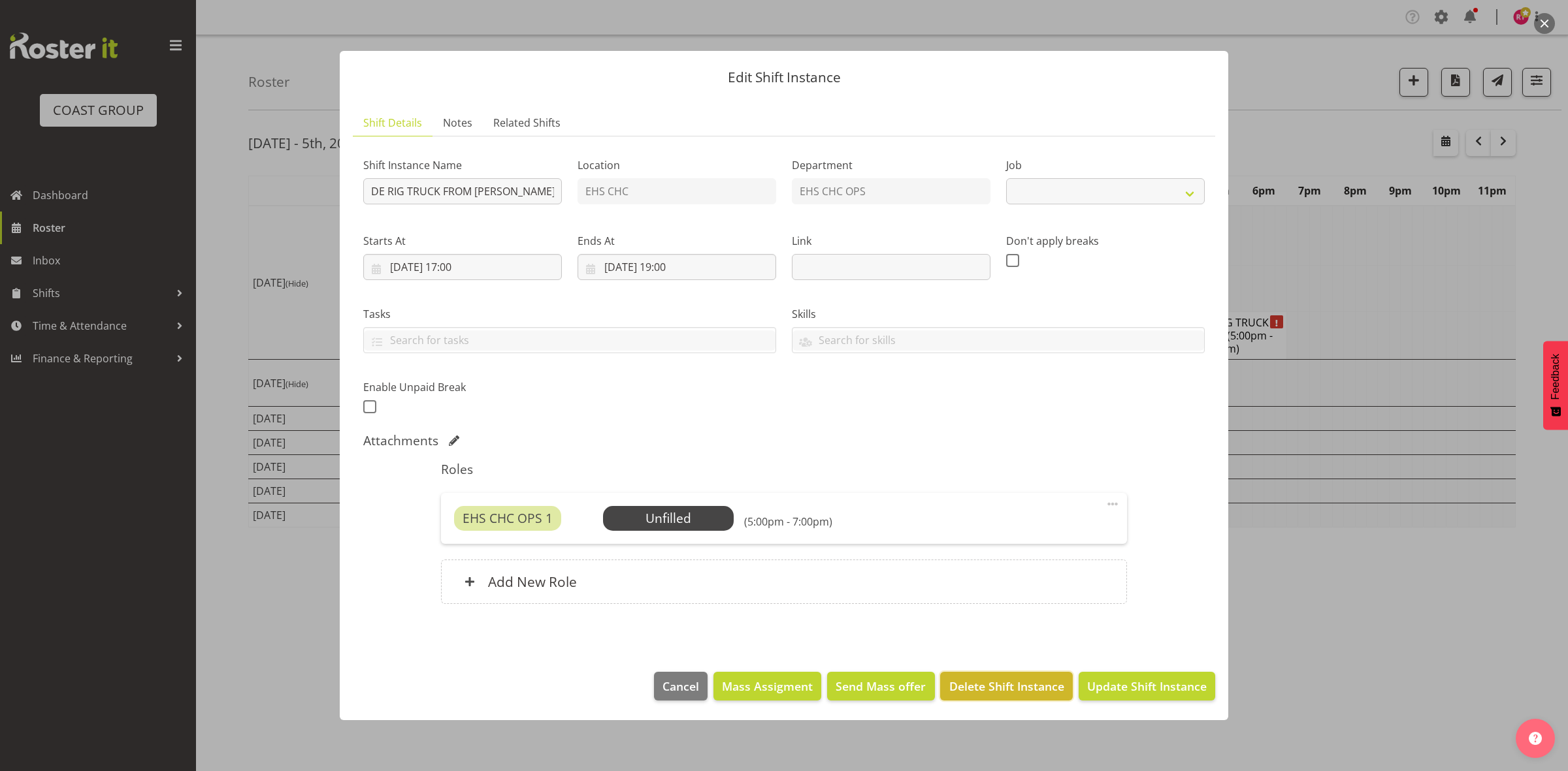
click at [982, 687] on span "Delete Shift Instance" at bounding box center [1007, 685] width 115 height 17
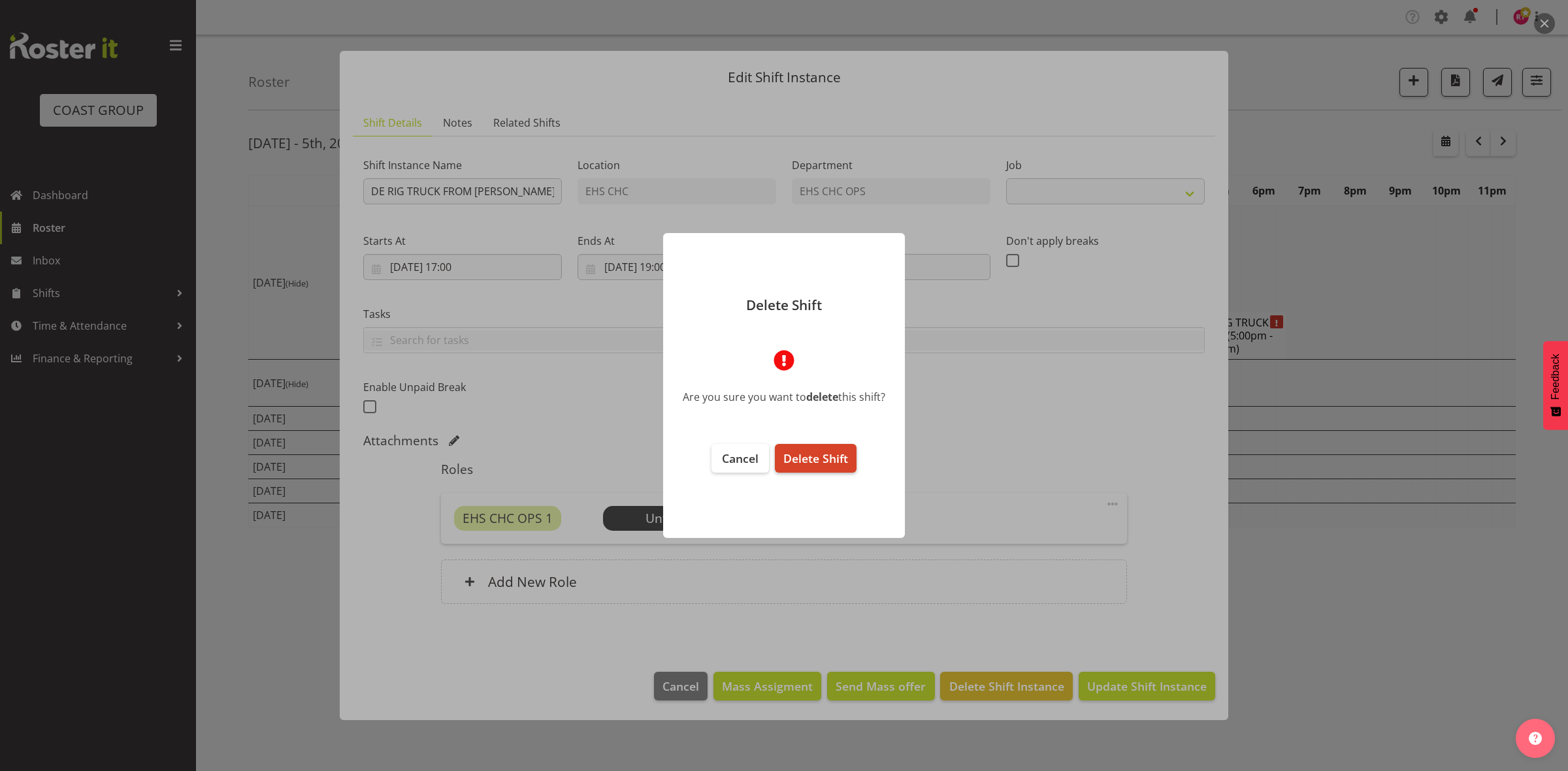
click at [831, 454] on span "Delete Shift" at bounding box center [815, 459] width 64 height 16
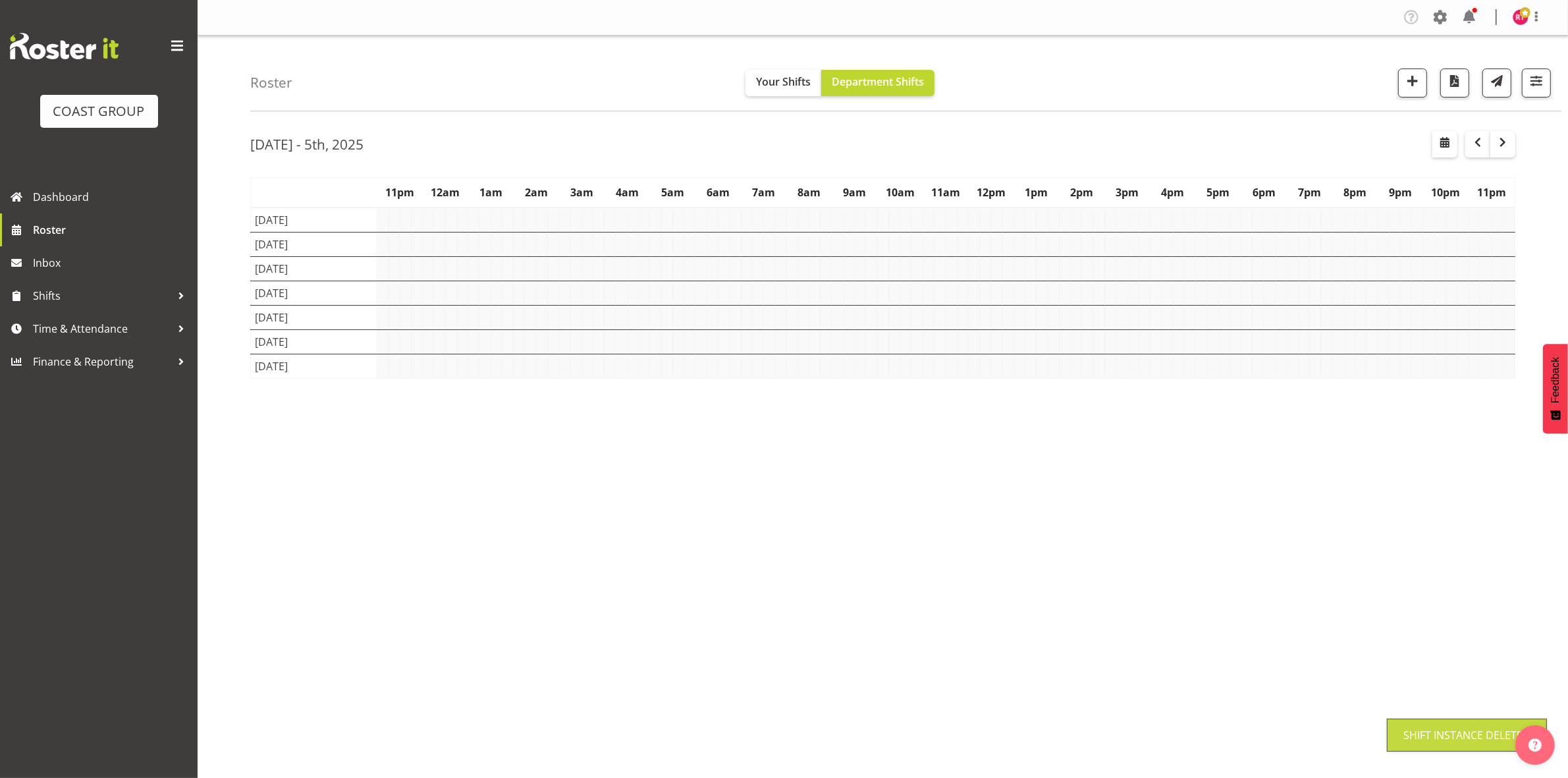
select select
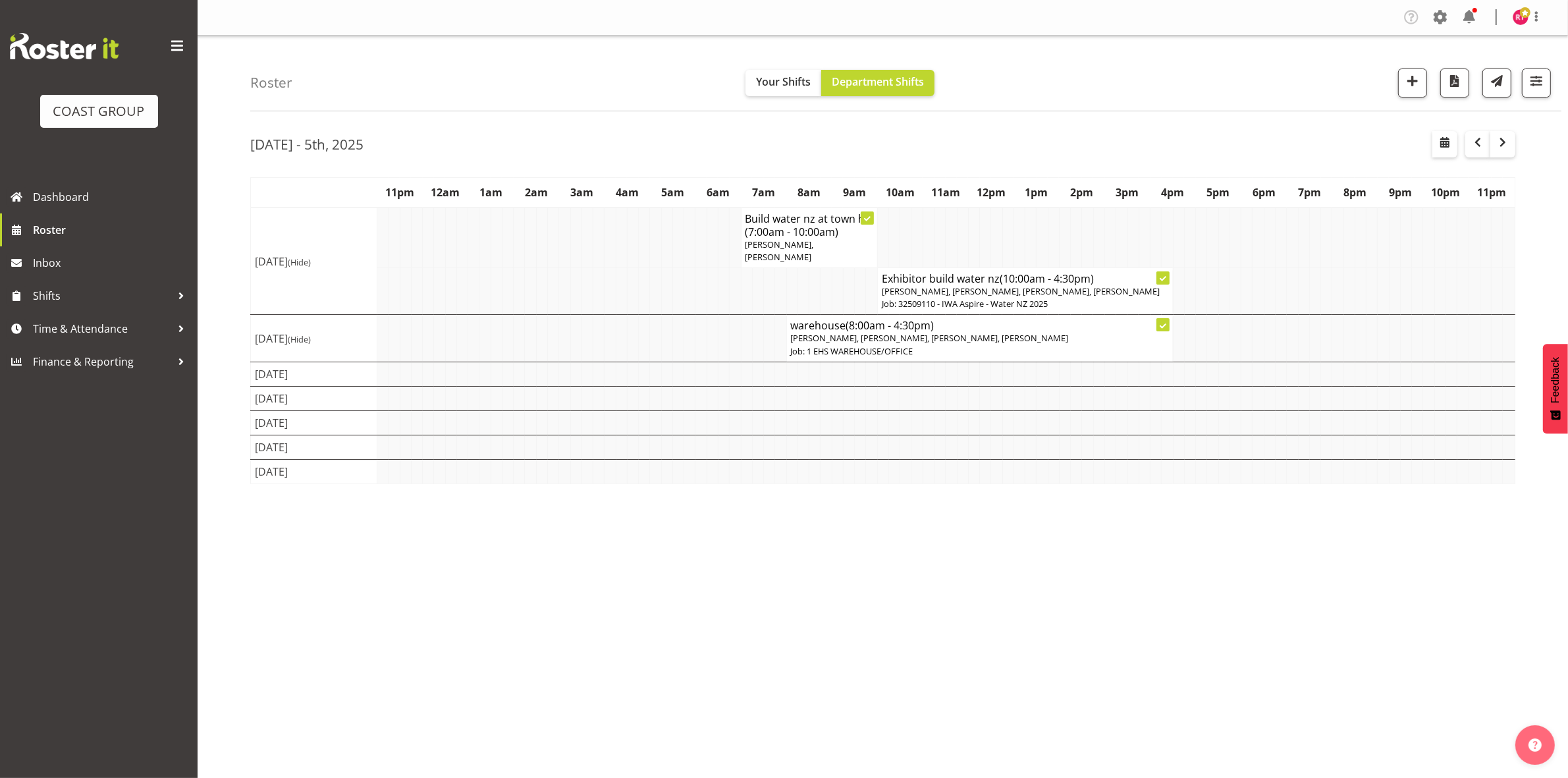
click at [1510, 15] on div "Tasks Jobs Employees Profile Log Out" at bounding box center [1478, 18] width 154 height 22
click at [1516, 17] on img at bounding box center [1521, 17] width 16 height 16
click at [1479, 71] on link "Log Out" at bounding box center [1481, 69] width 127 height 24
